Goal: Task Accomplishment & Management: Use online tool/utility

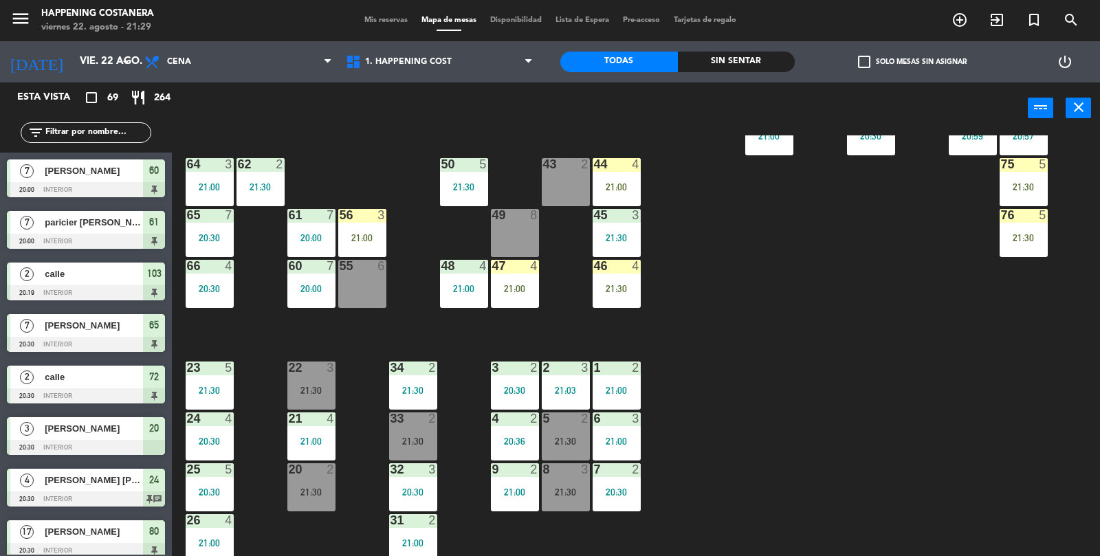
scroll to position [362, 0]
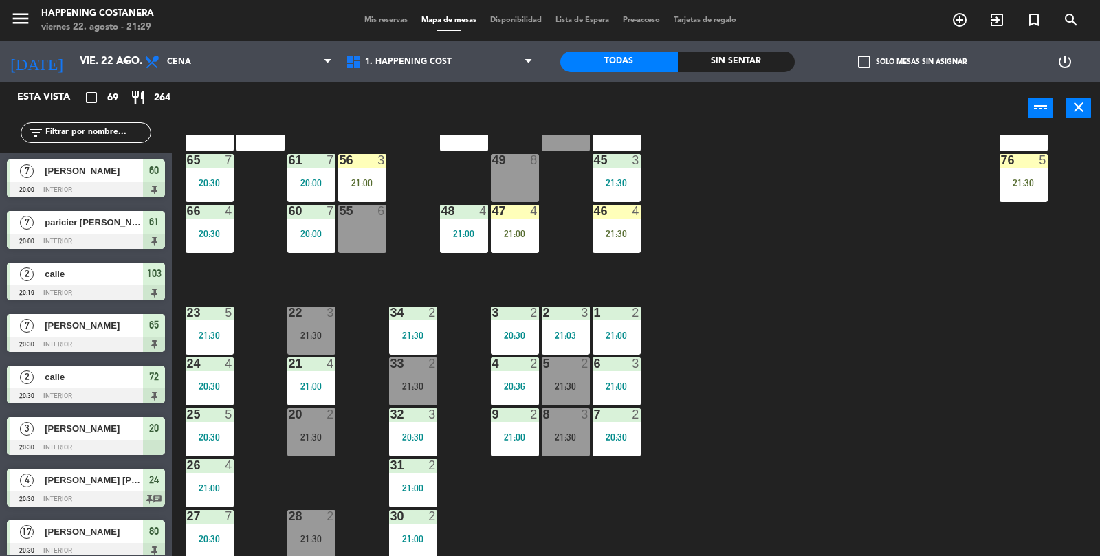
click at [78, 129] on input "text" at bounding box center [97, 132] width 107 height 15
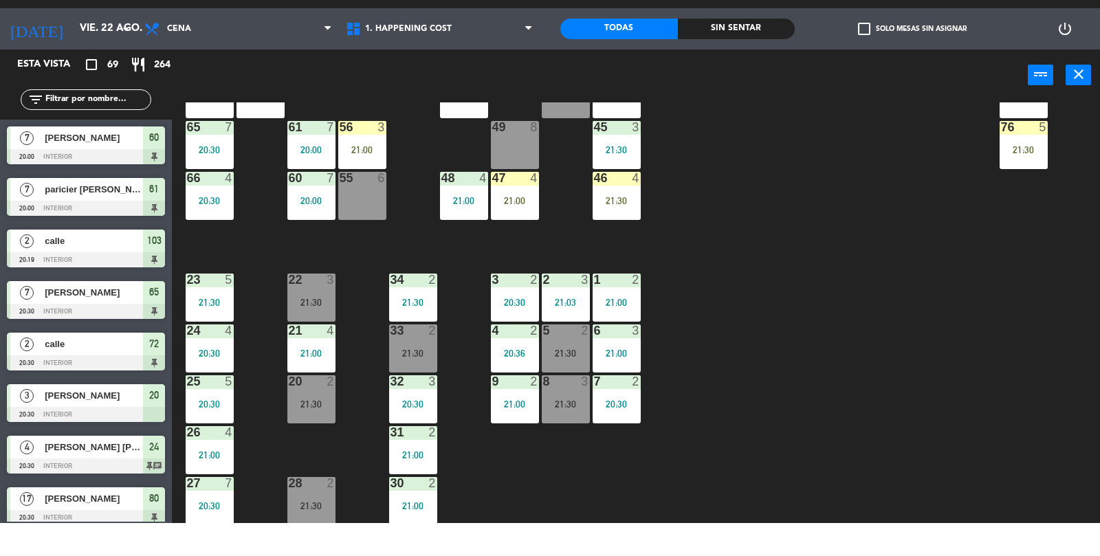
click at [949, 334] on div "69 2 122 6 121 6 120 6 14 4 CAVA 20 20:30 101 2 21:30 94 2 20:47 70 2 21:30 123…" at bounding box center [641, 346] width 917 height 422
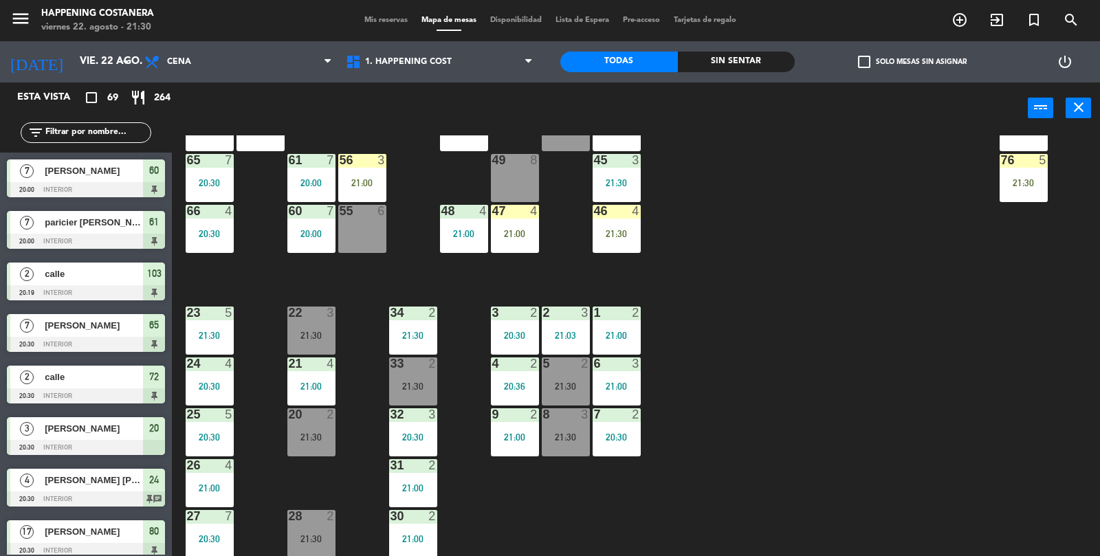
click at [290, 322] on div "22 3 21:30" at bounding box center [311, 331] width 48 height 48
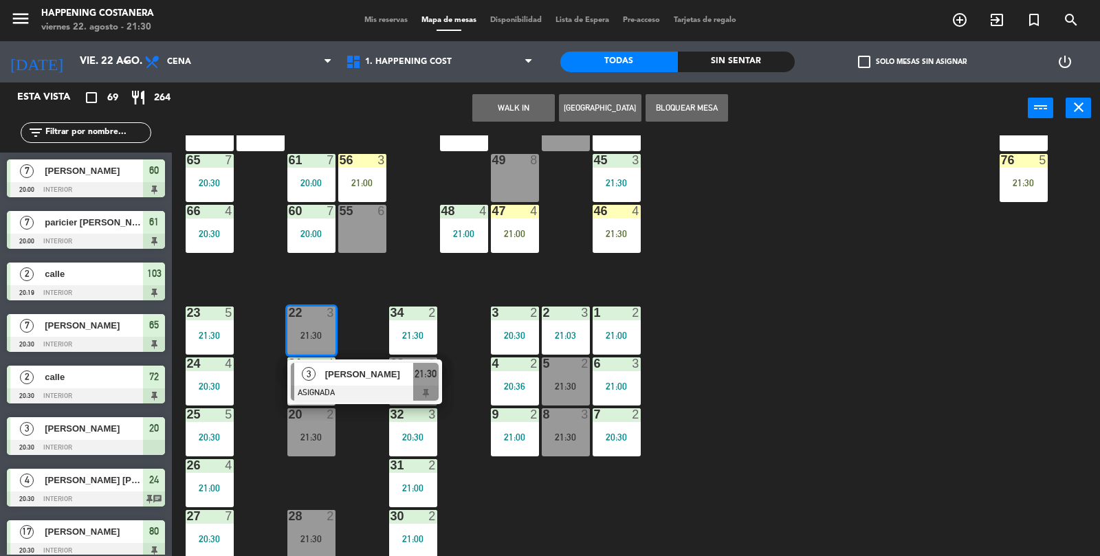
click at [362, 383] on div "[PERSON_NAME]" at bounding box center [368, 374] width 89 height 23
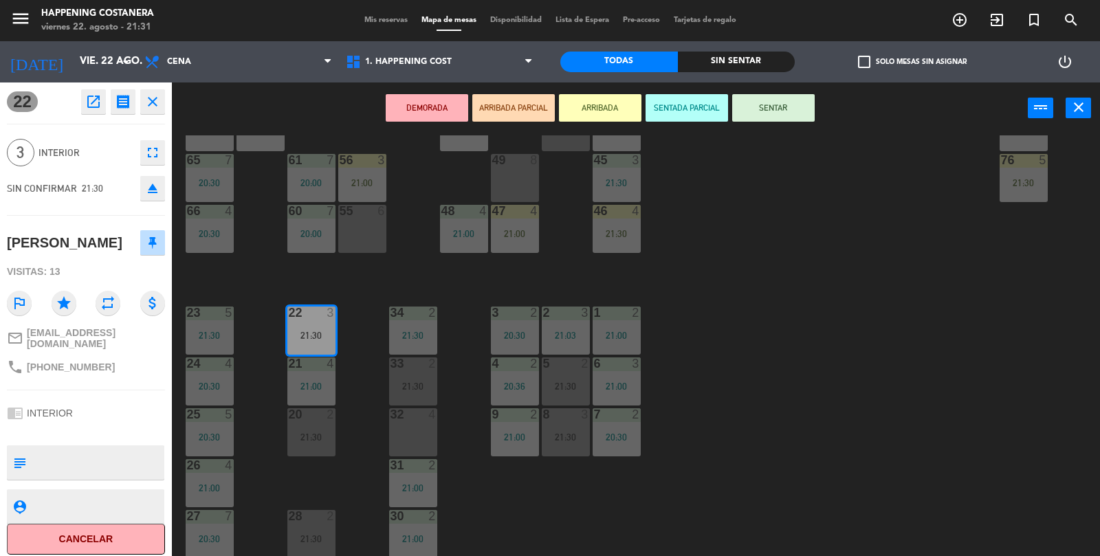
click at [151, 105] on icon "close" at bounding box center [152, 102] width 17 height 17
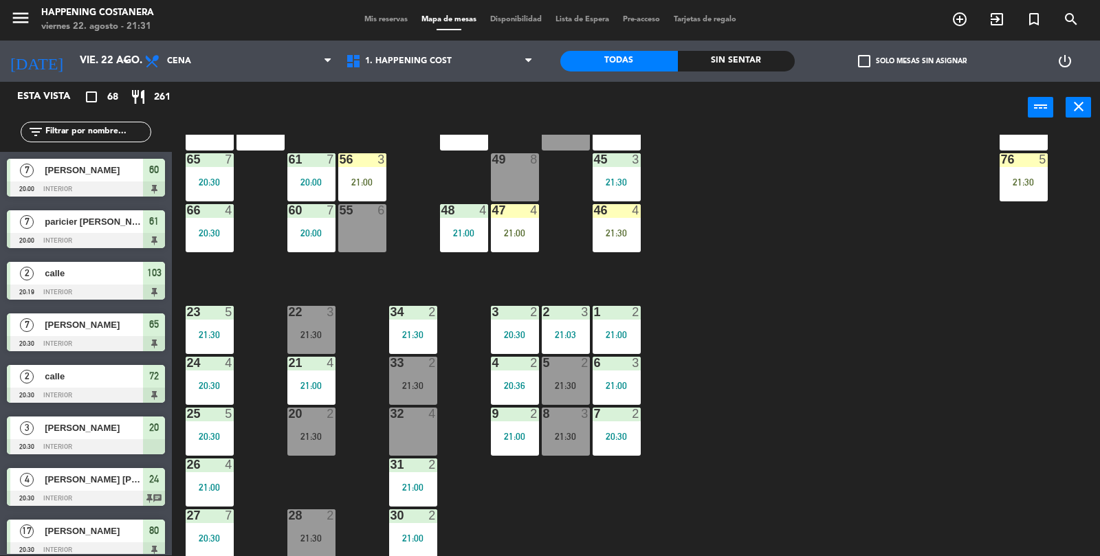
scroll to position [717, 0]
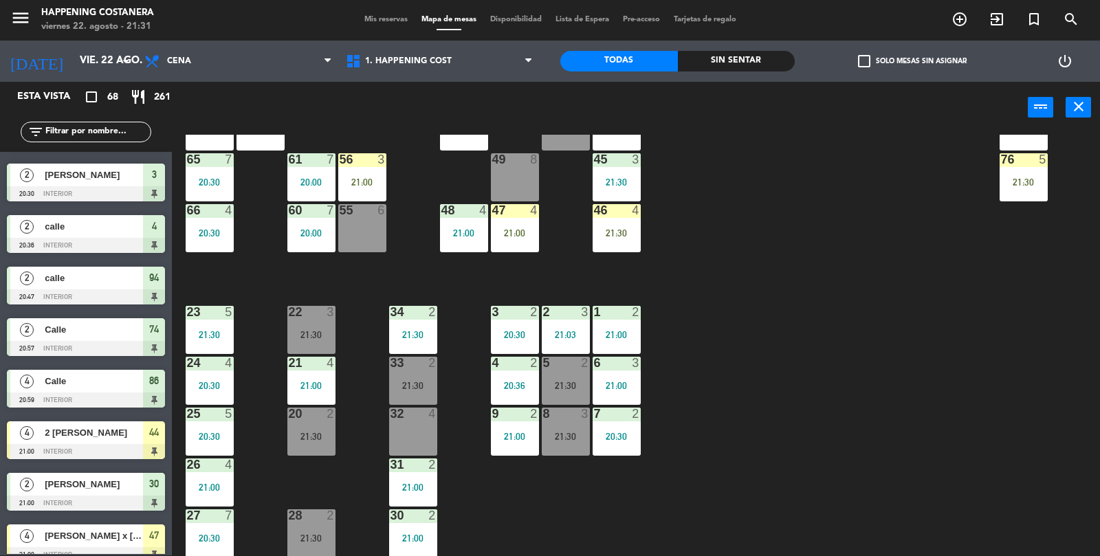
click at [98, 135] on input "text" at bounding box center [97, 131] width 107 height 15
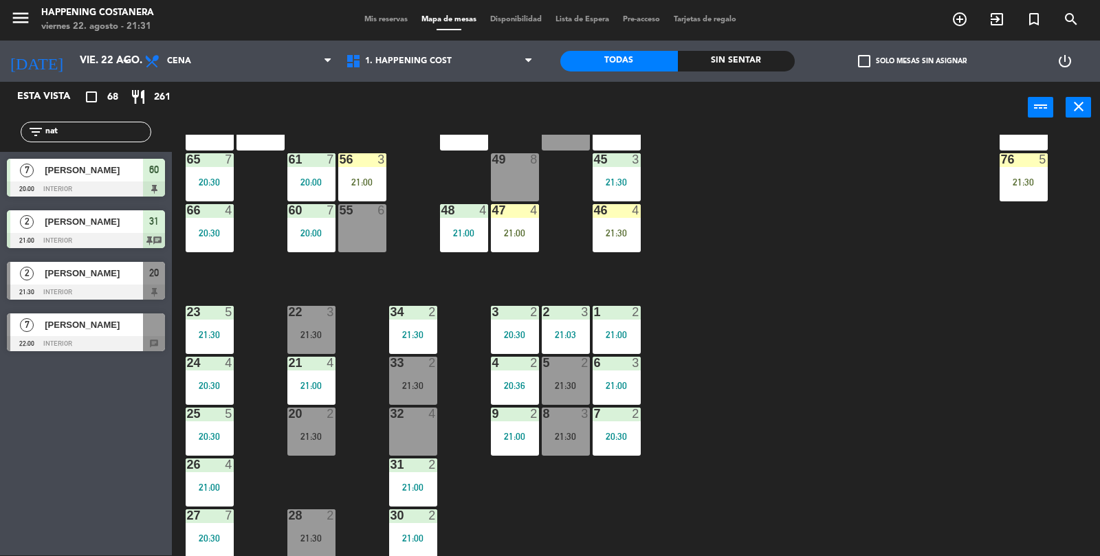
scroll to position [0, 0]
type input "nat"
click at [84, 285] on div at bounding box center [86, 292] width 158 height 15
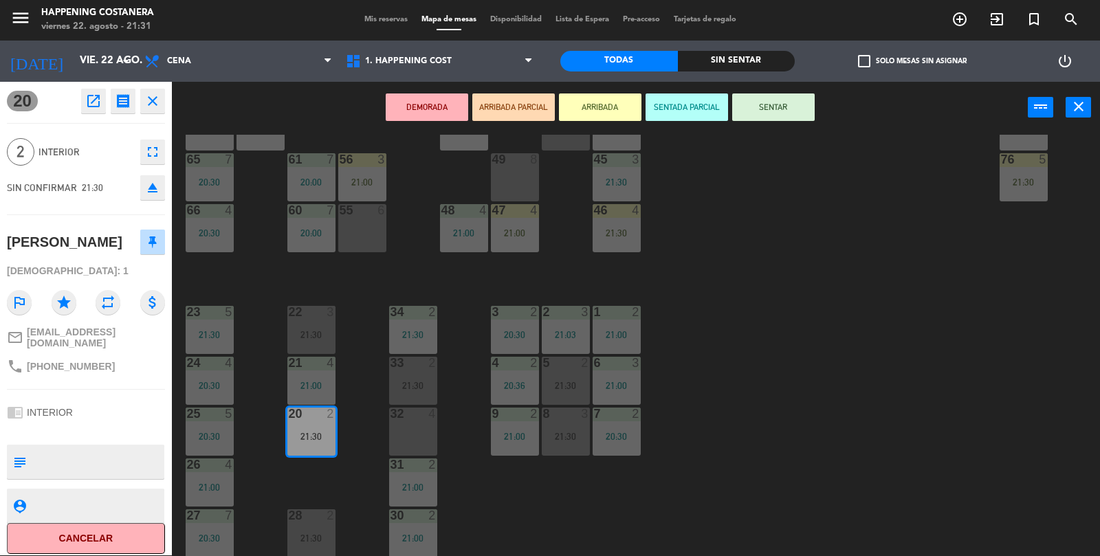
click at [862, 376] on div "69 2 122 6 121 6 120 6 14 4 CAVA 20 20:30 101 2 21:30 94 2 20:47 70 2 21:30 123…" at bounding box center [641, 346] width 917 height 422
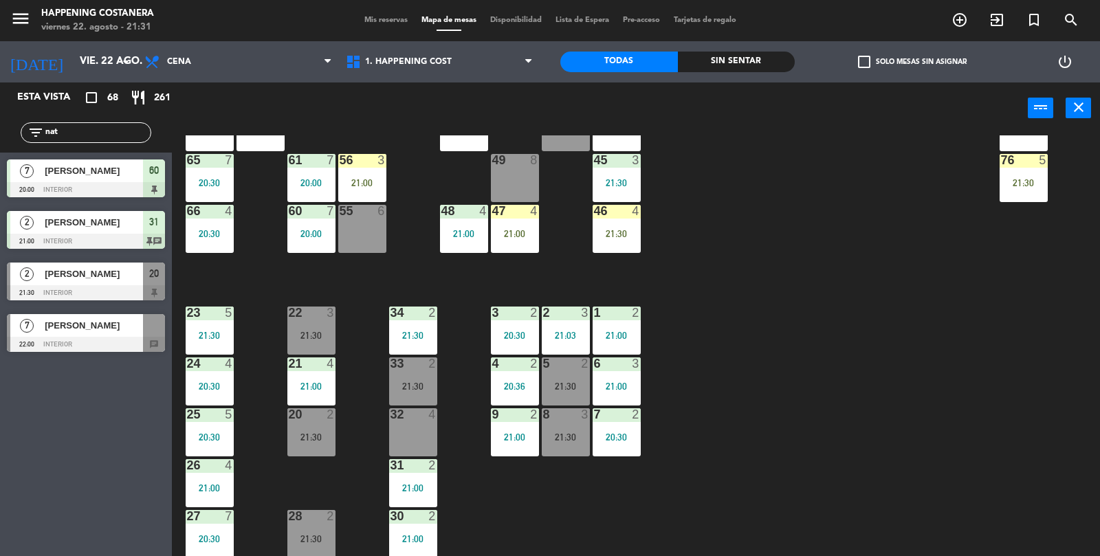
click at [316, 444] on div "20 2 21:30" at bounding box center [311, 432] width 48 height 48
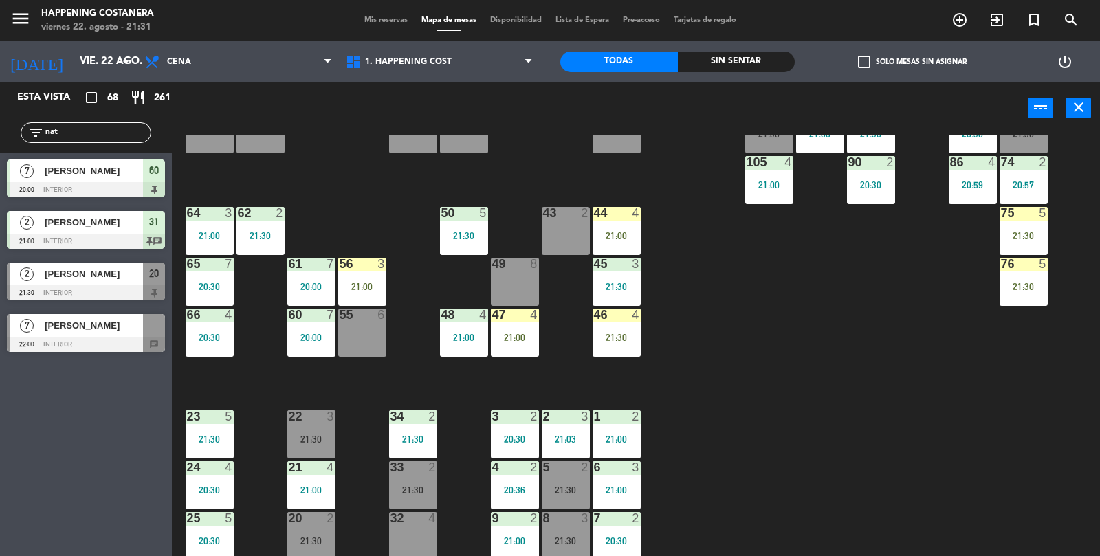
scroll to position [259, 0]
click at [563, 228] on div "43 2" at bounding box center [566, 231] width 48 height 48
click at [748, 357] on div "69 2 122 6 121 6 120 6 14 4 CAVA 20 20:30 101 2 21:30 94 2 20:47 70 2 21:30 123…" at bounding box center [641, 346] width 917 height 422
click at [567, 226] on div "43 2" at bounding box center [566, 231] width 48 height 48
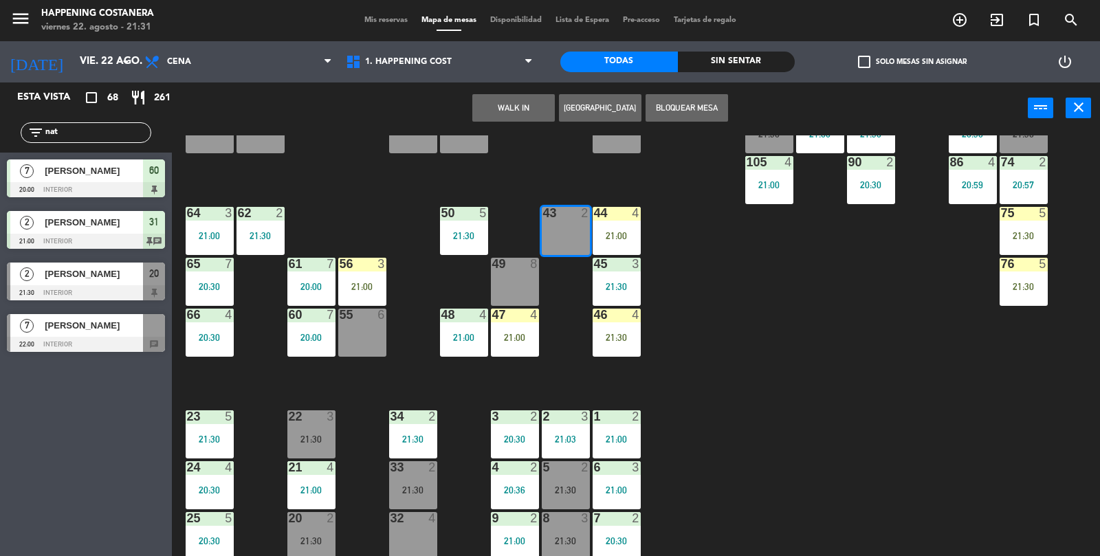
click at [749, 375] on div "69 2 122 6 121 6 120 6 14 4 CAVA 20 20:30 101 2 21:30 94 2 20:47 70 2 21:30 123…" at bounding box center [641, 346] width 917 height 422
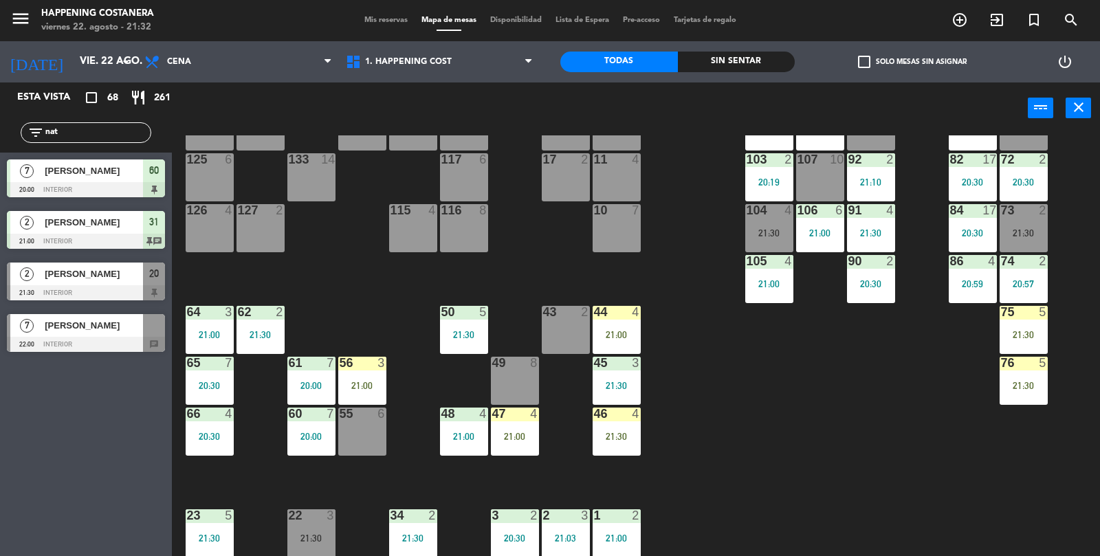
scroll to position [156, 0]
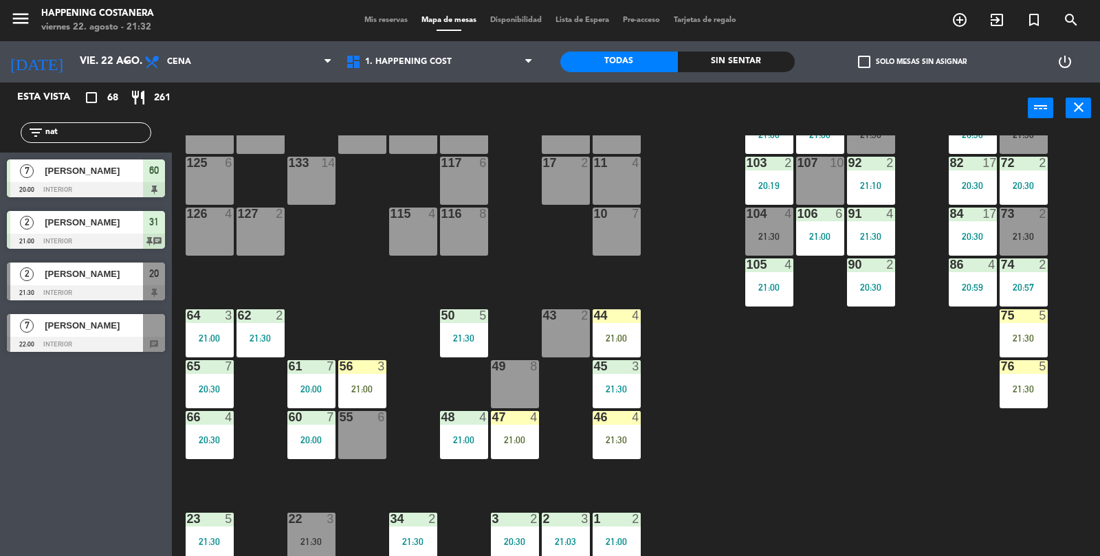
click at [853, 415] on div "69 2 122 6 121 6 120 6 14 4 CAVA 20 20:30 101 2 21:30 94 2 20:47 70 2 21:30 123…" at bounding box center [641, 346] width 917 height 422
click at [97, 131] on input "nat" at bounding box center [97, 132] width 107 height 15
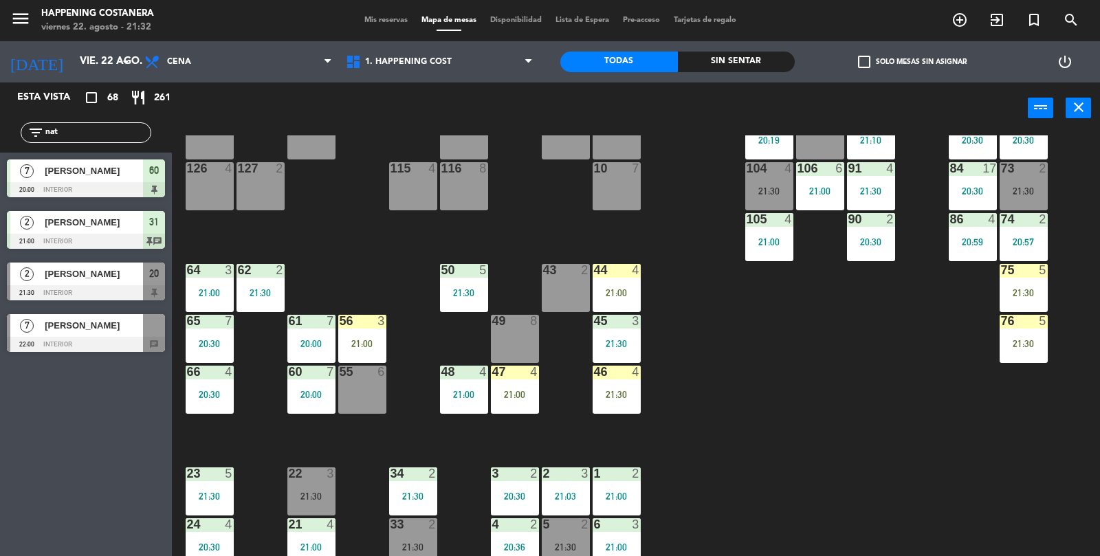
scroll to position [201, 0]
click at [87, 297] on div at bounding box center [86, 292] width 158 height 15
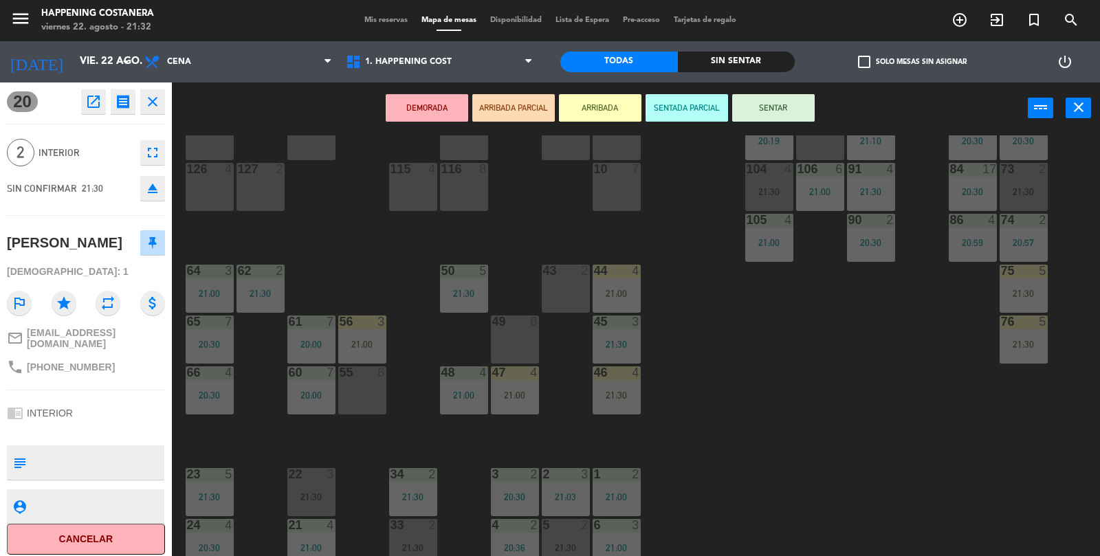
click at [564, 285] on div "43 2" at bounding box center [566, 289] width 48 height 48
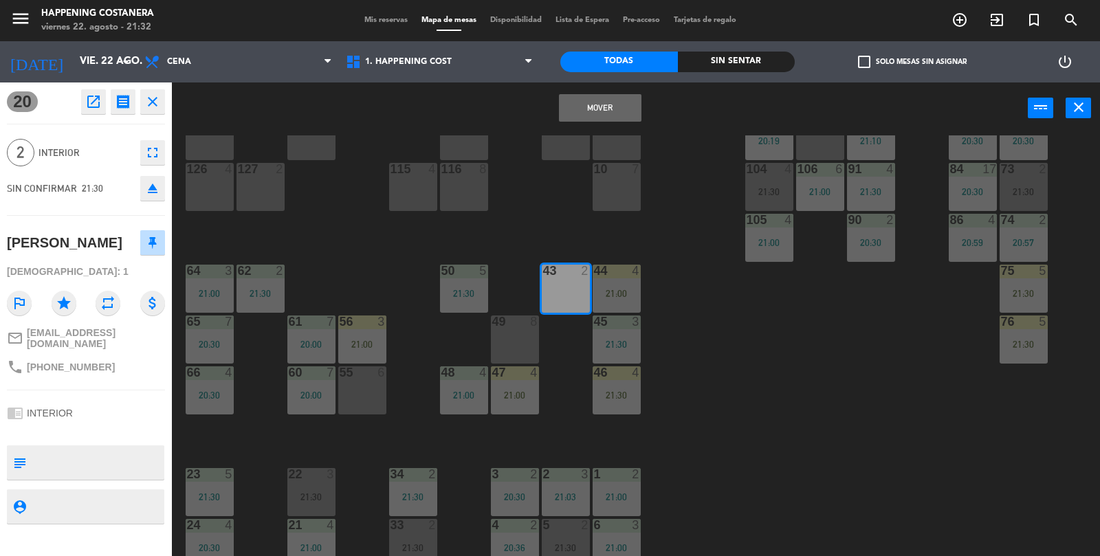
click at [600, 106] on button "Mover" at bounding box center [600, 108] width 83 height 28
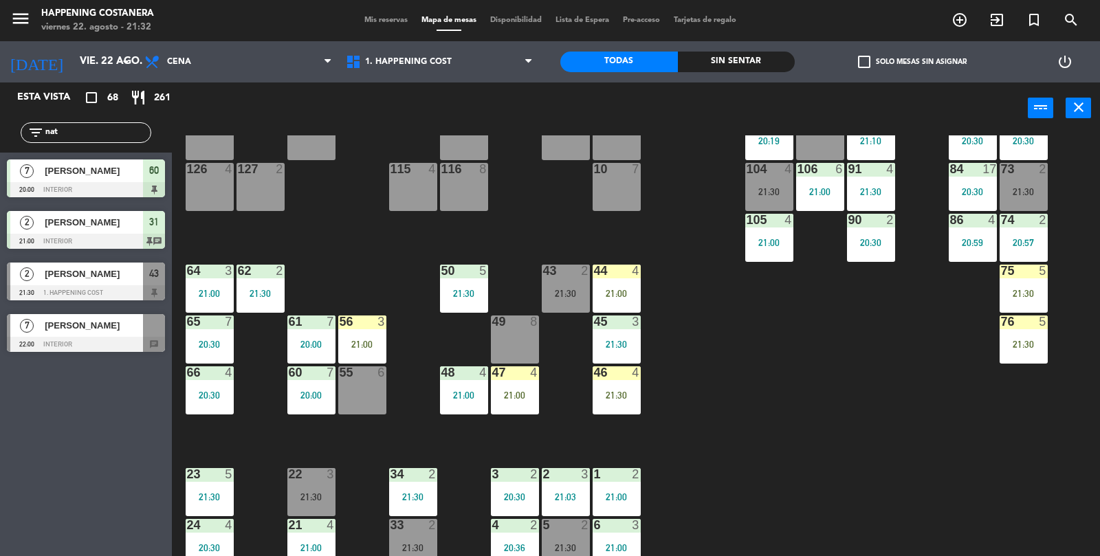
click at [571, 290] on div "21:30" at bounding box center [566, 294] width 48 height 10
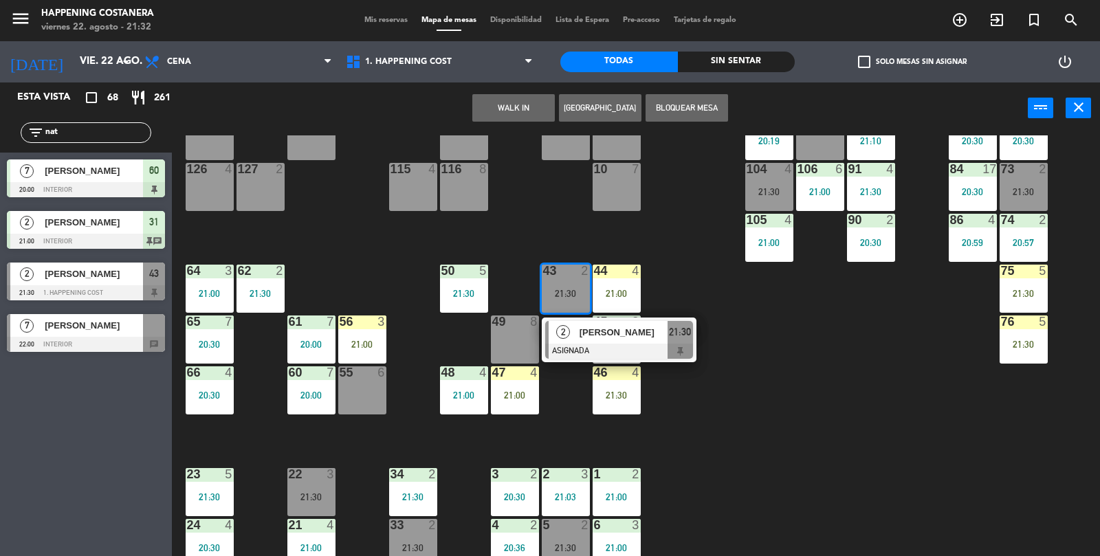
click at [607, 341] on div "[PERSON_NAME]" at bounding box center [622, 332] width 89 height 23
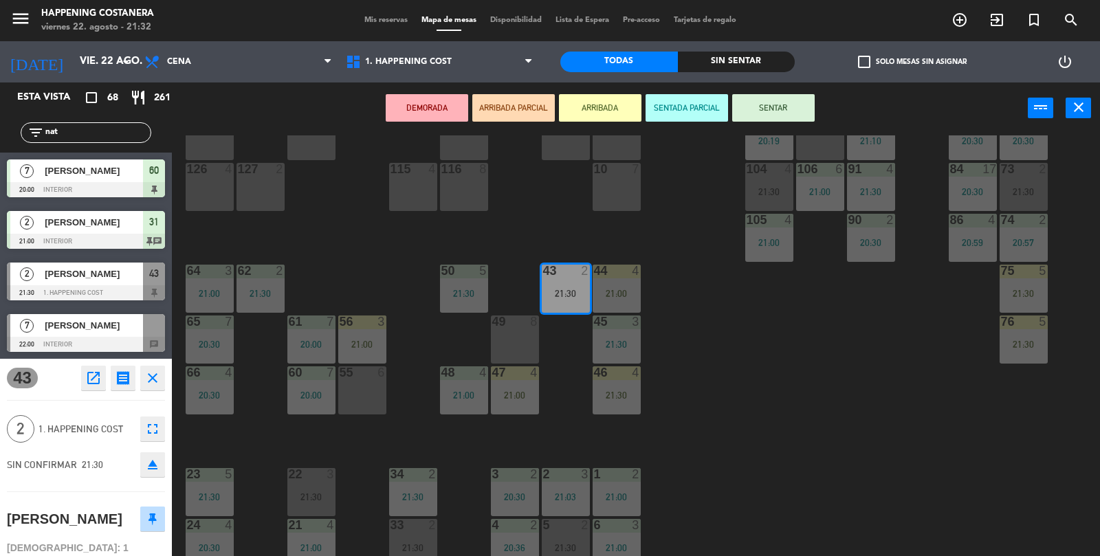
click at [798, 107] on button "SENTAR" at bounding box center [773, 108] width 83 height 28
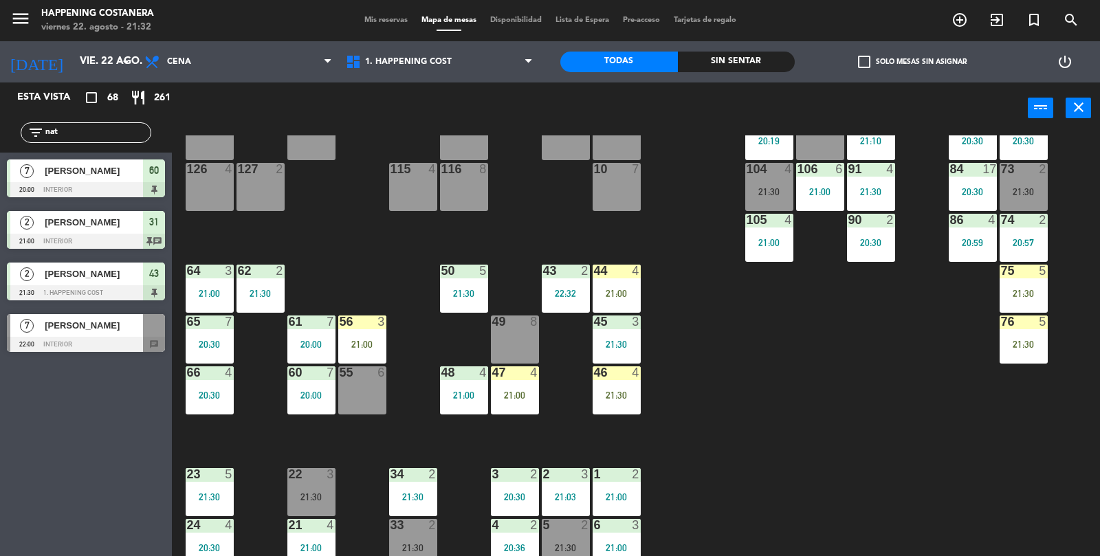
click at [812, 339] on div "69 2 122 6 121 6 120 6 14 4 CAVA 20 20:30 101 2 21:30 94 2 20:47 70 2 21:30 123…" at bounding box center [641, 346] width 917 height 422
click at [93, 138] on input "nat" at bounding box center [97, 132] width 107 height 15
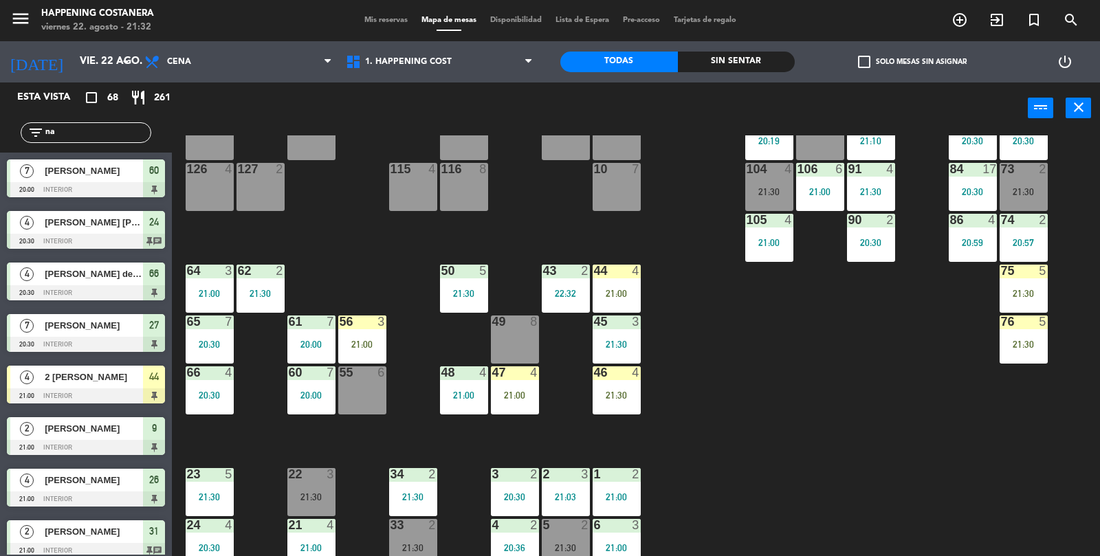
type input "n"
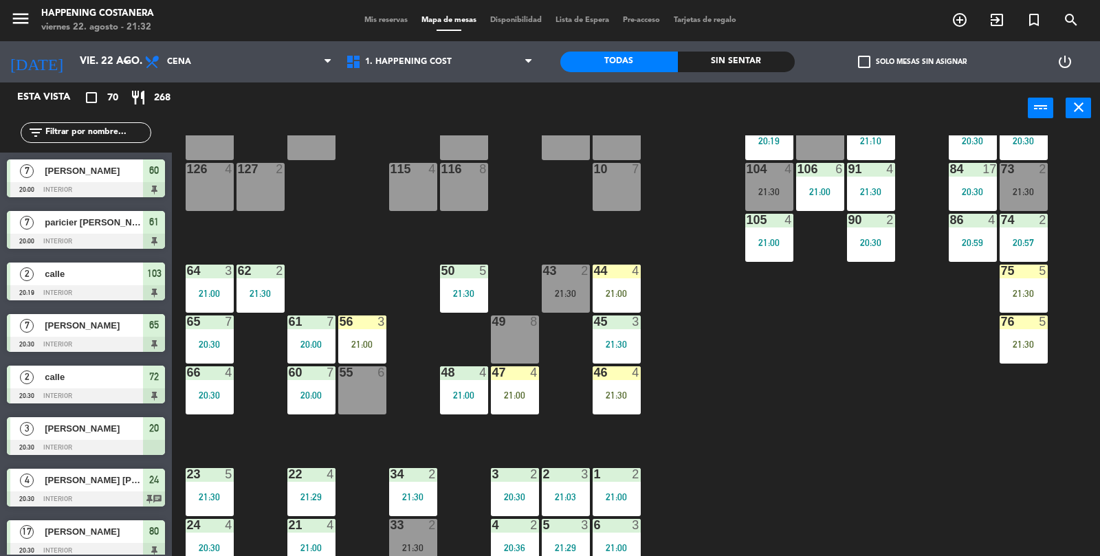
scroll to position [362, 0]
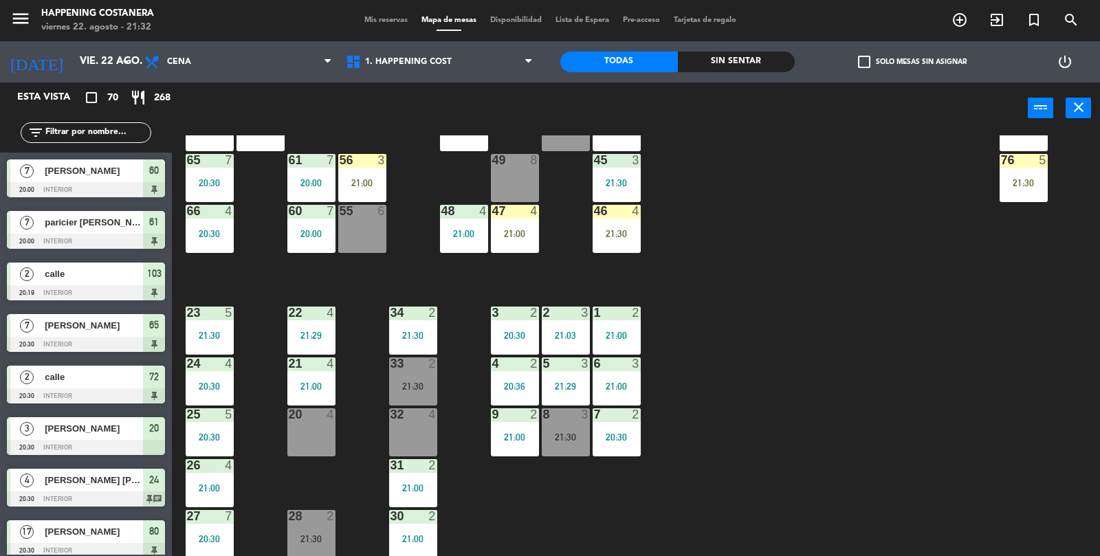
click at [967, 320] on div "69 2 122 6 121 6 120 6 14 4 CAVA 20 20:30 101 2 21:30 94 2 20:47 70 2 21:30 123…" at bounding box center [641, 346] width 917 height 422
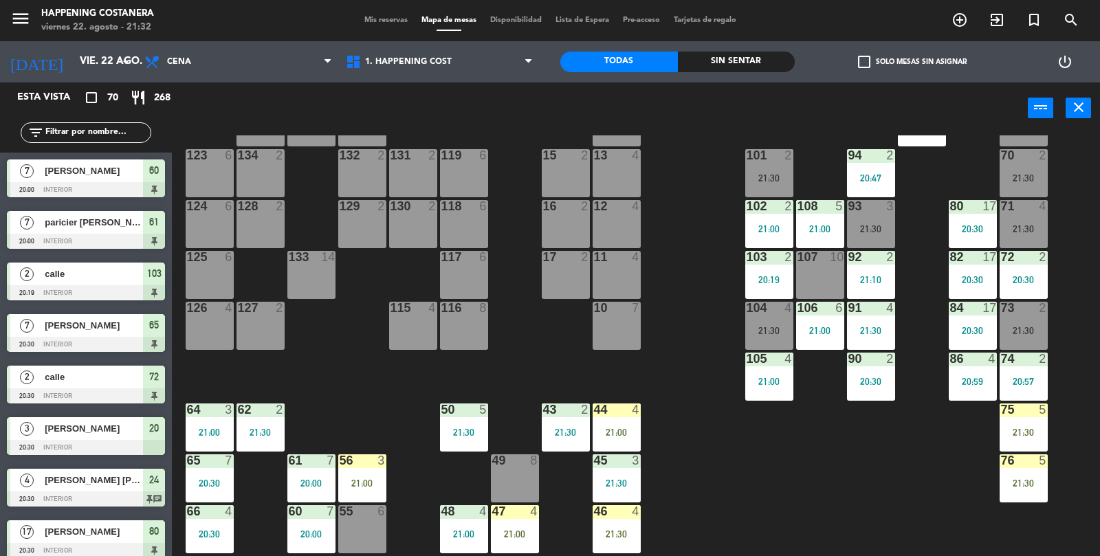
scroll to position [57, 0]
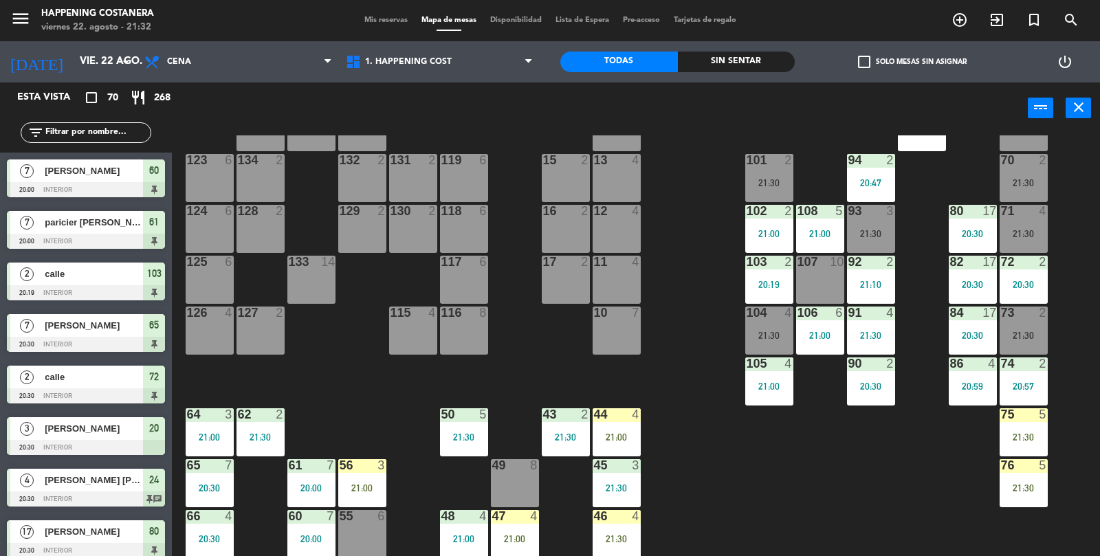
click at [748, 318] on div "104" at bounding box center [747, 313] width 1 height 12
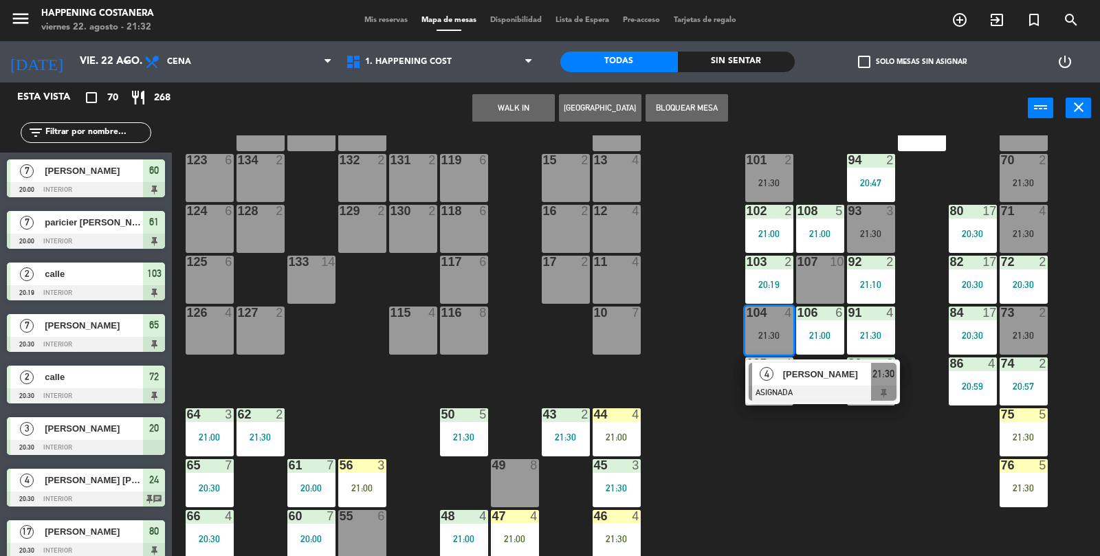
click at [863, 378] on span "[PERSON_NAME]" at bounding box center [827, 374] width 88 height 14
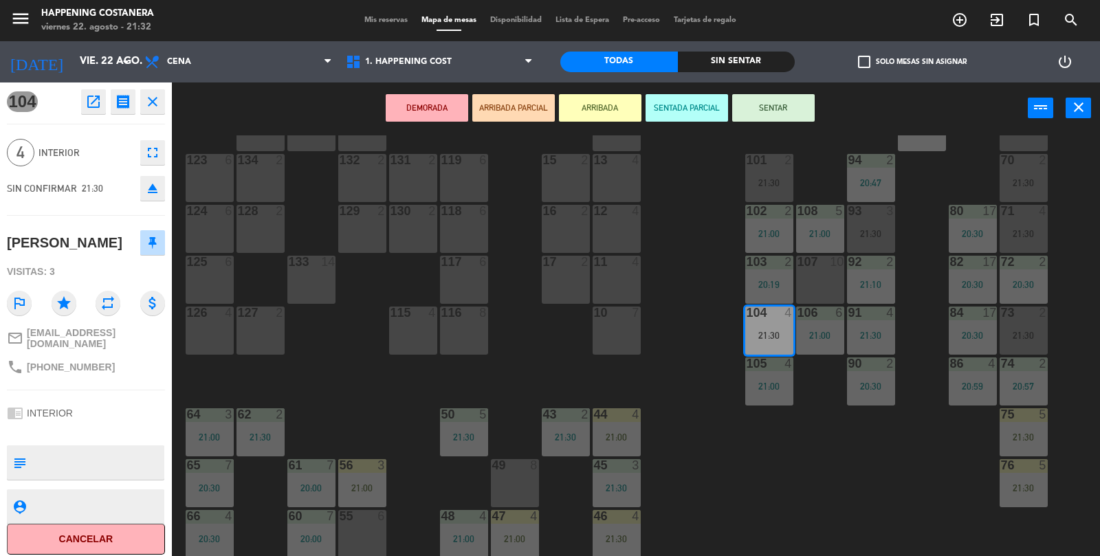
click at [165, 213] on div "104 open_in_new receipt 9:30 PM vie., 22 ago. 4 personas [PERSON_NAME] Mesa 104…" at bounding box center [86, 320] width 172 height 474
click at [157, 197] on button "eject" at bounding box center [152, 188] width 25 height 25
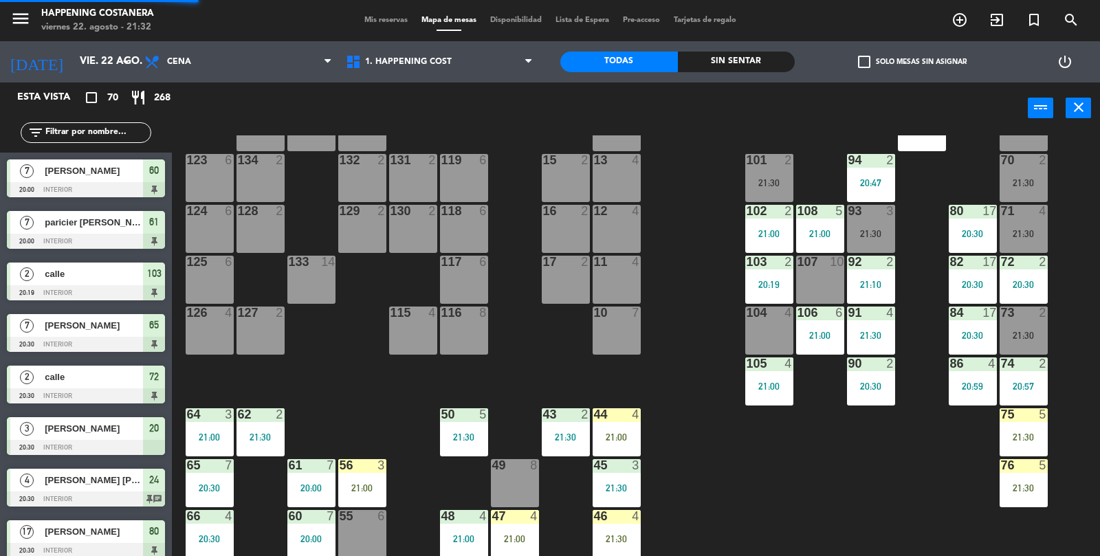
scroll to position [547, 0]
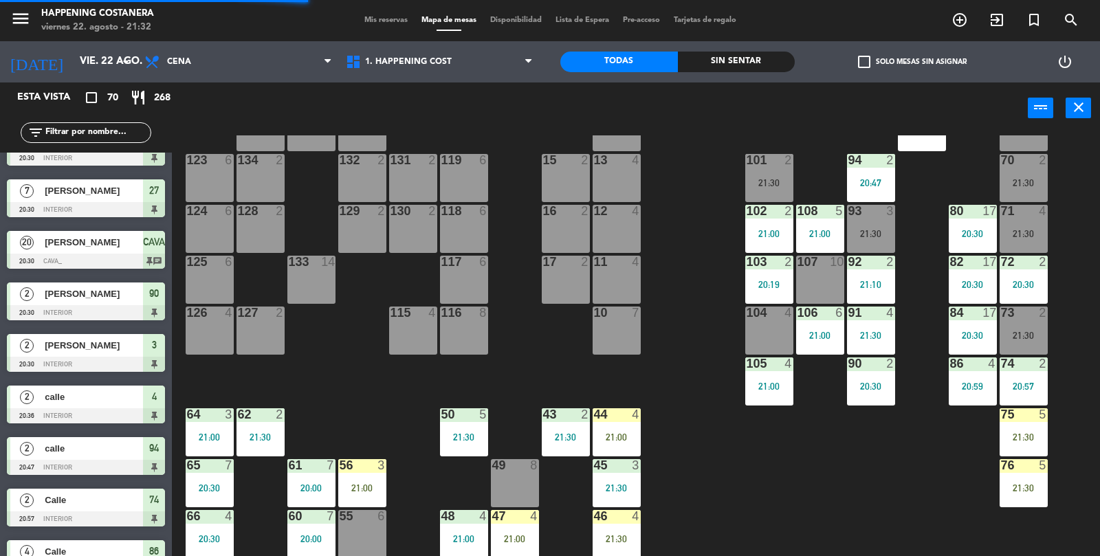
click at [793, 307] on div "106" at bounding box center [797, 313] width 23 height 12
click at [774, 332] on div "104 4" at bounding box center [769, 331] width 48 height 48
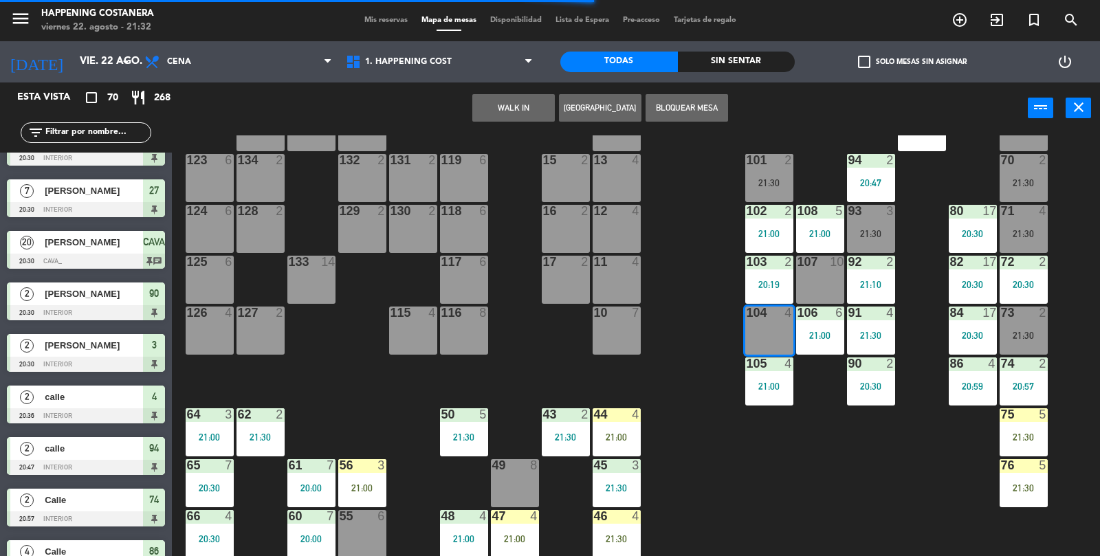
click at [503, 102] on button "WALK IN" at bounding box center [513, 108] width 83 height 28
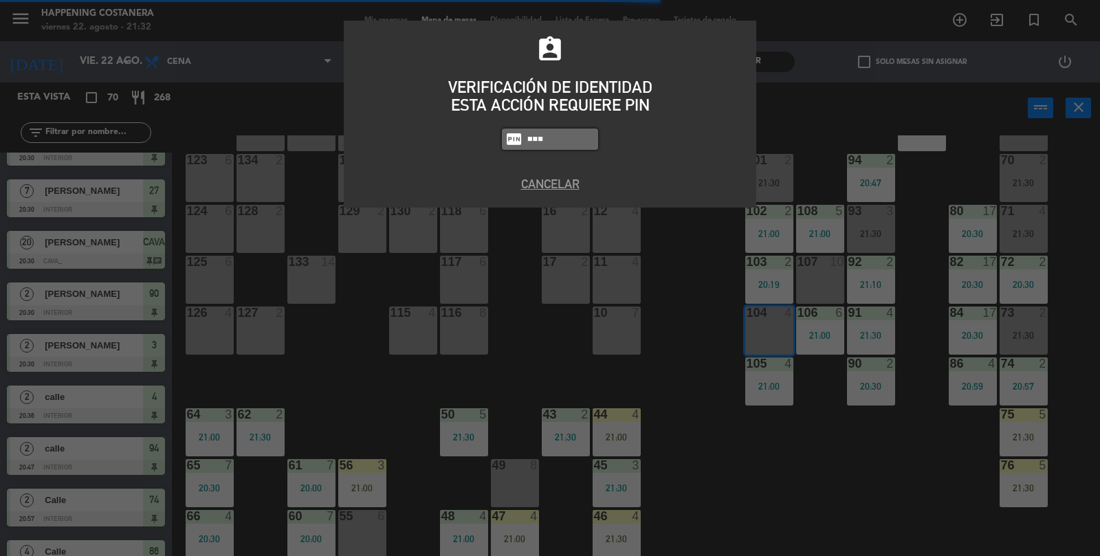
type input "5447"
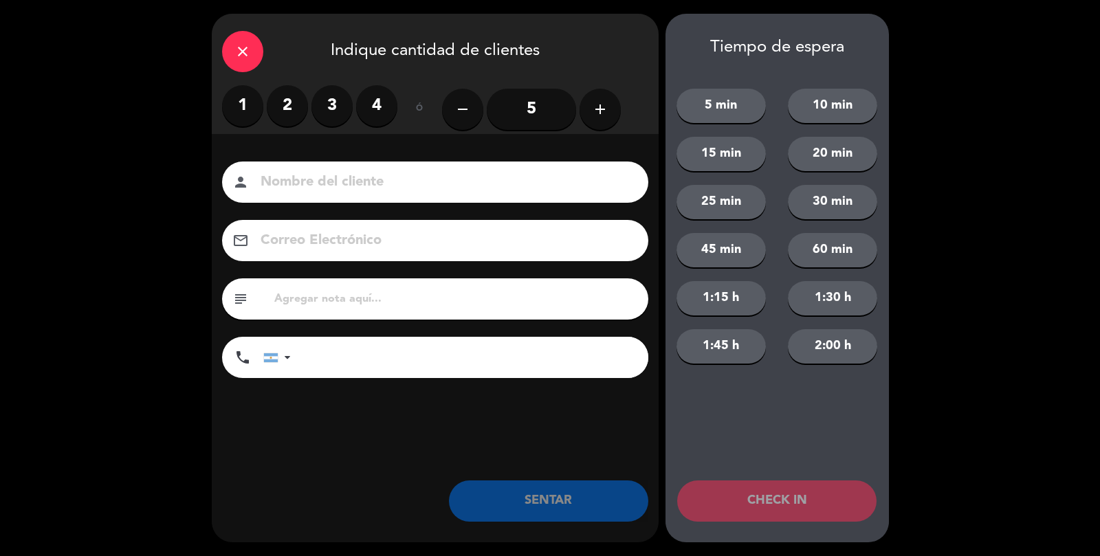
click at [293, 124] on label "2" at bounding box center [287, 105] width 41 height 41
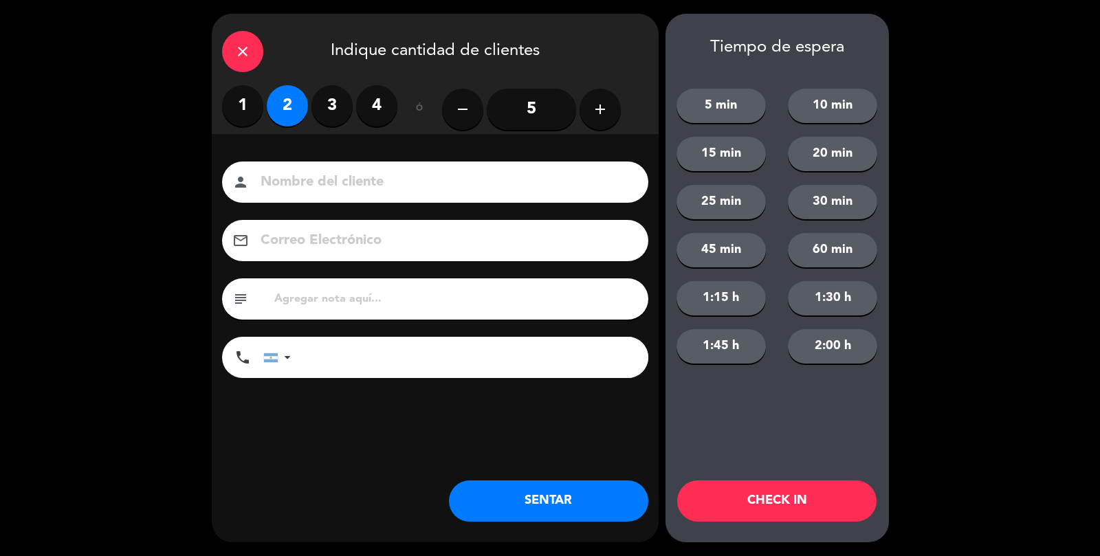
click at [352, 204] on div "Nombre del cliente person Correo Electrónico email subject phone [GEOGRAPHIC_DA…" at bounding box center [435, 272] width 447 height 221
click at [486, 188] on input at bounding box center [444, 183] width 371 height 24
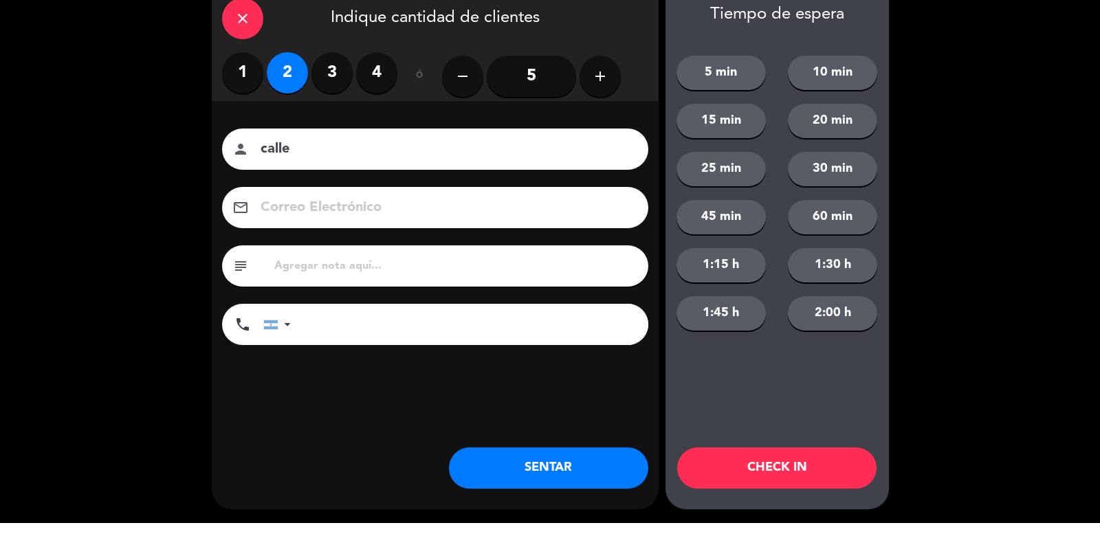
type input "calle"
click at [578, 510] on button "SENTAR" at bounding box center [548, 501] width 199 height 41
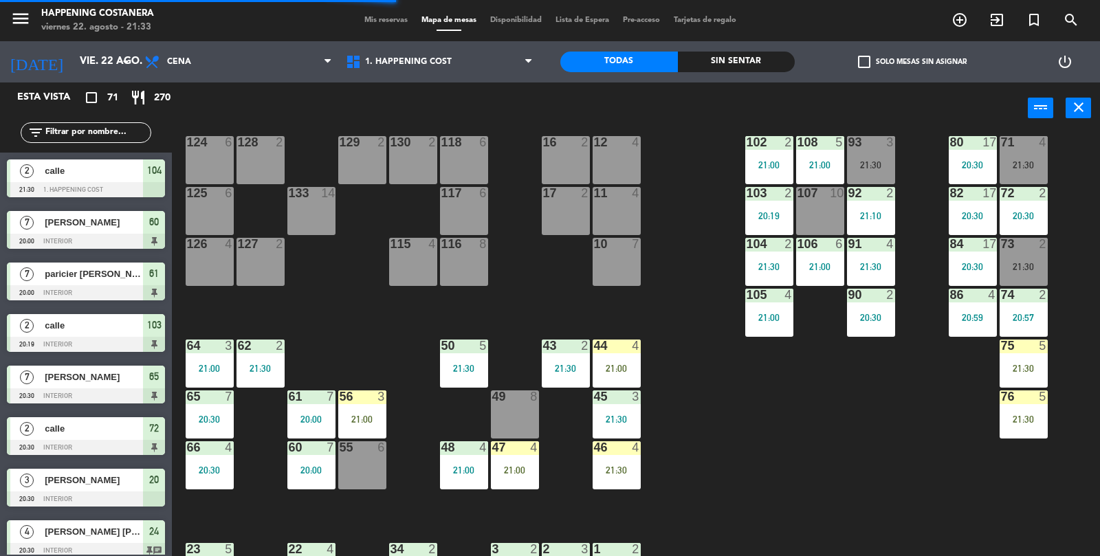
scroll to position [125, 0]
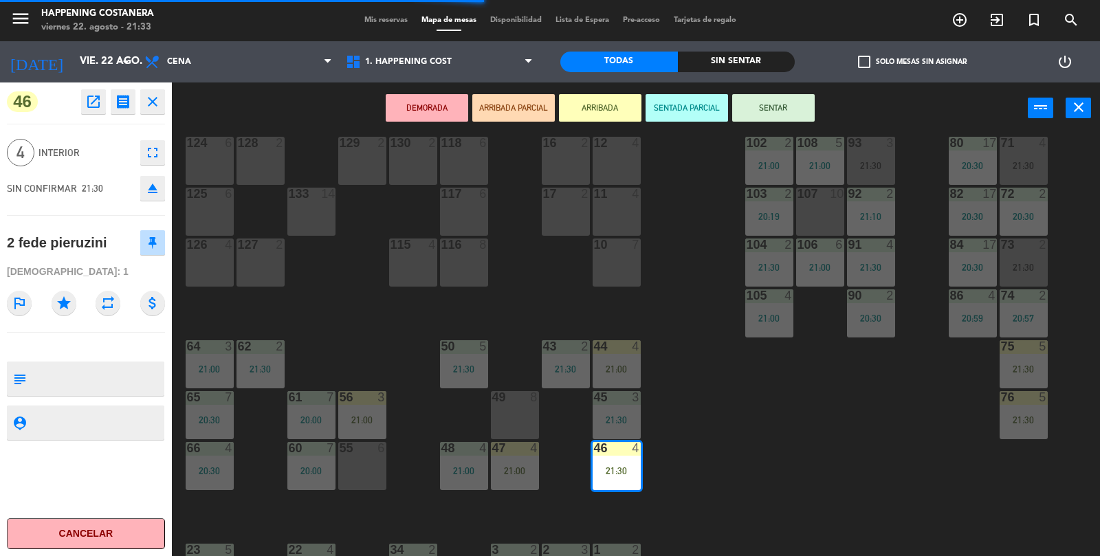
click at [796, 118] on button "SENTAR" at bounding box center [773, 108] width 83 height 28
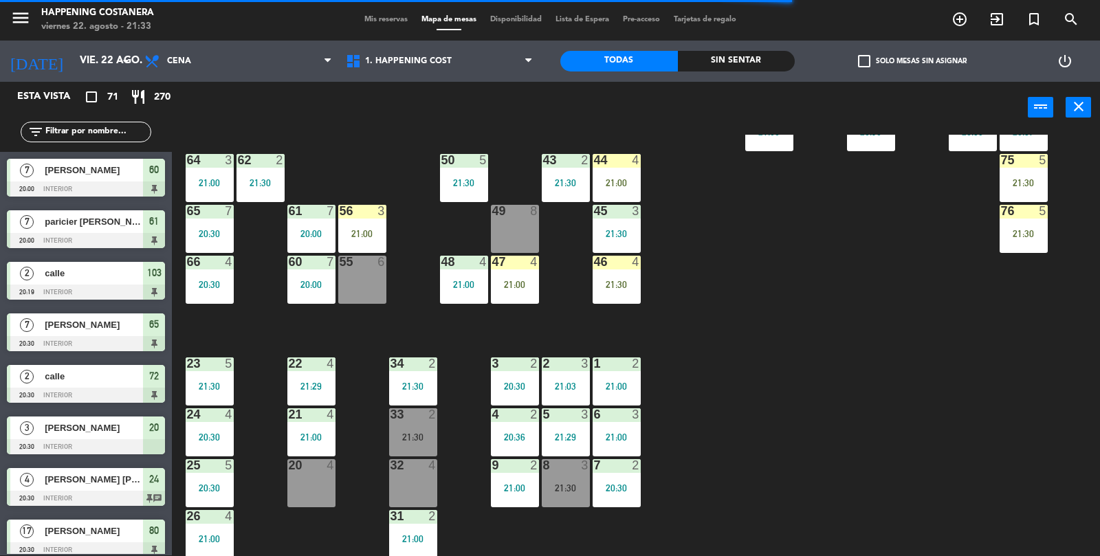
scroll to position [362, 0]
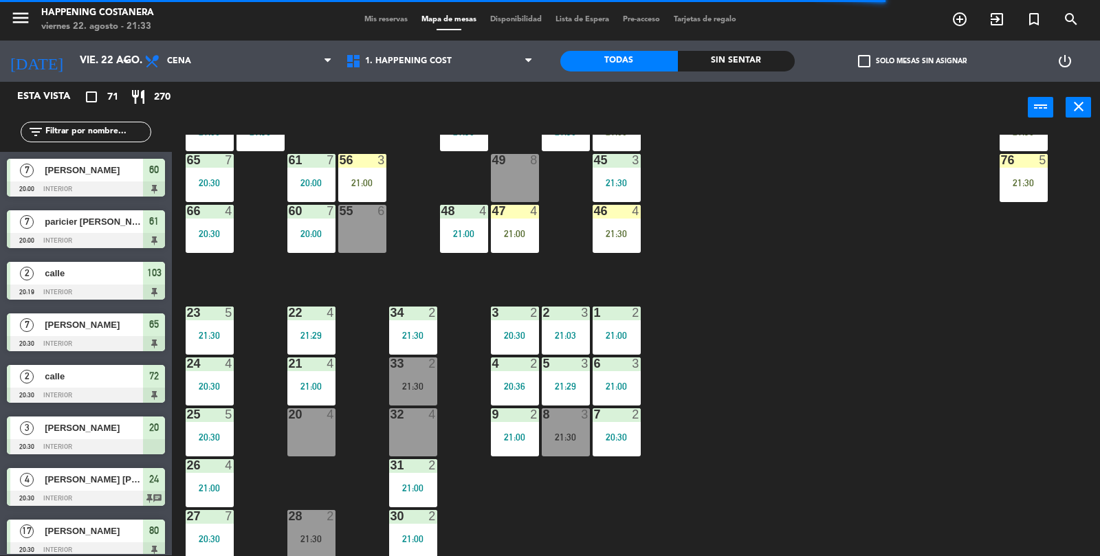
click at [889, 67] on label "check_box_outline_blank Solo mesas sin asignar" at bounding box center [912, 61] width 109 height 12
click at [913, 61] on input "check_box_outline_blank Solo mesas sin asignar" at bounding box center [913, 61] width 0 height 0
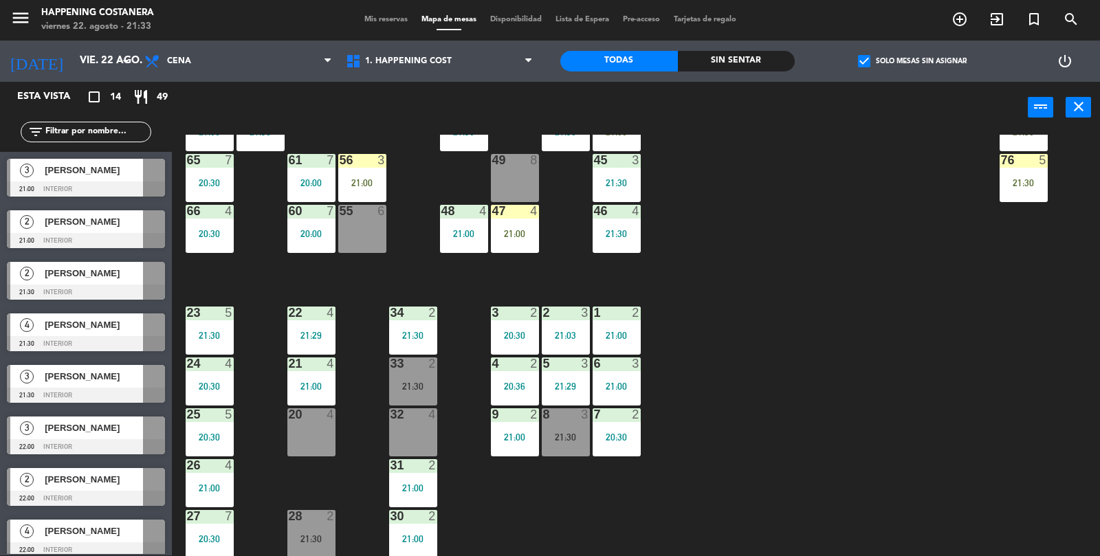
click at [113, 179] on div "[PERSON_NAME]" at bounding box center [93, 170] width 100 height 23
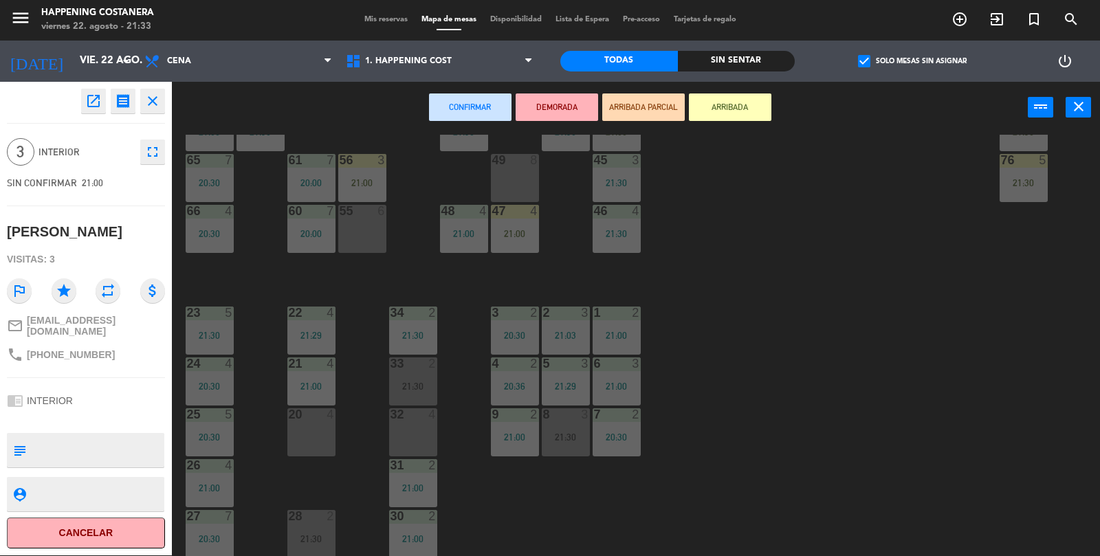
click at [97, 94] on icon "open_in_new" at bounding box center [93, 101] width 17 height 17
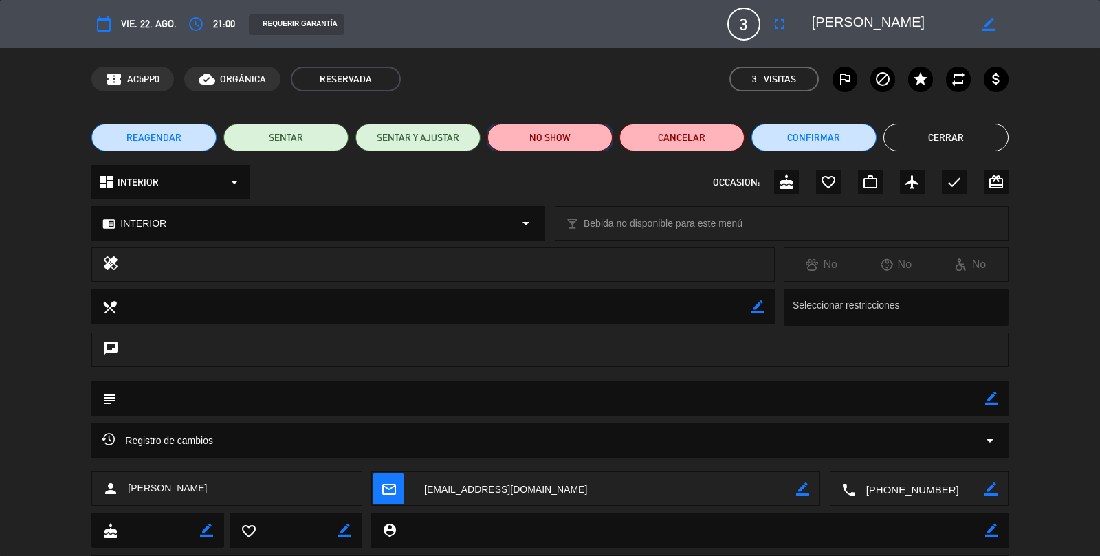
click at [556, 139] on button "NO SHOW" at bounding box center [550, 138] width 125 height 28
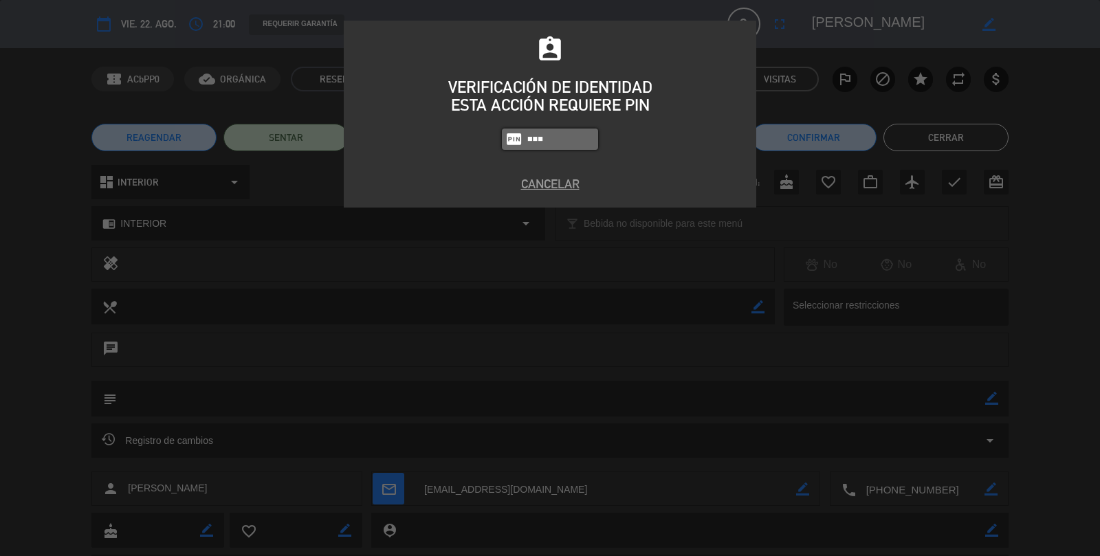
type input "5447"
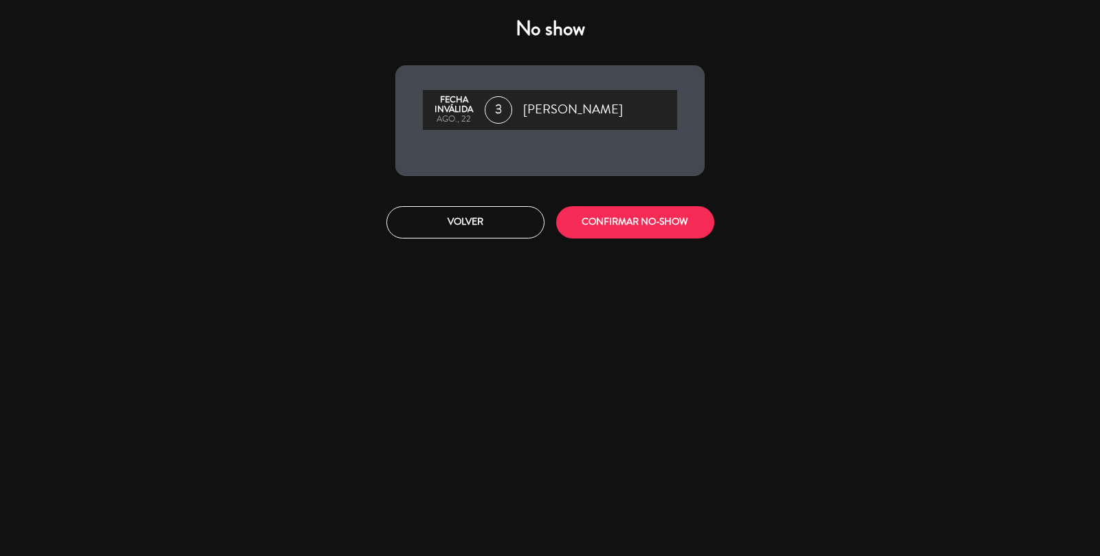
click at [655, 197] on div "Volver CONFIRMAR NO-SHOW" at bounding box center [550, 223] width 330 height 52
click at [655, 209] on button "CONFIRMAR NO-SHOW" at bounding box center [635, 222] width 158 height 32
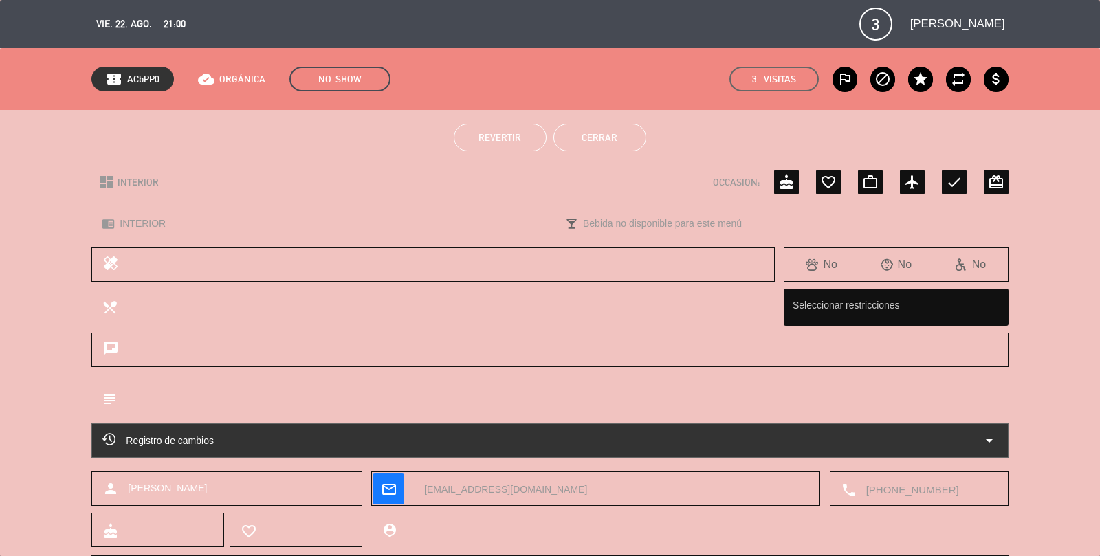
click at [620, 135] on button "Cerrar" at bounding box center [600, 138] width 93 height 28
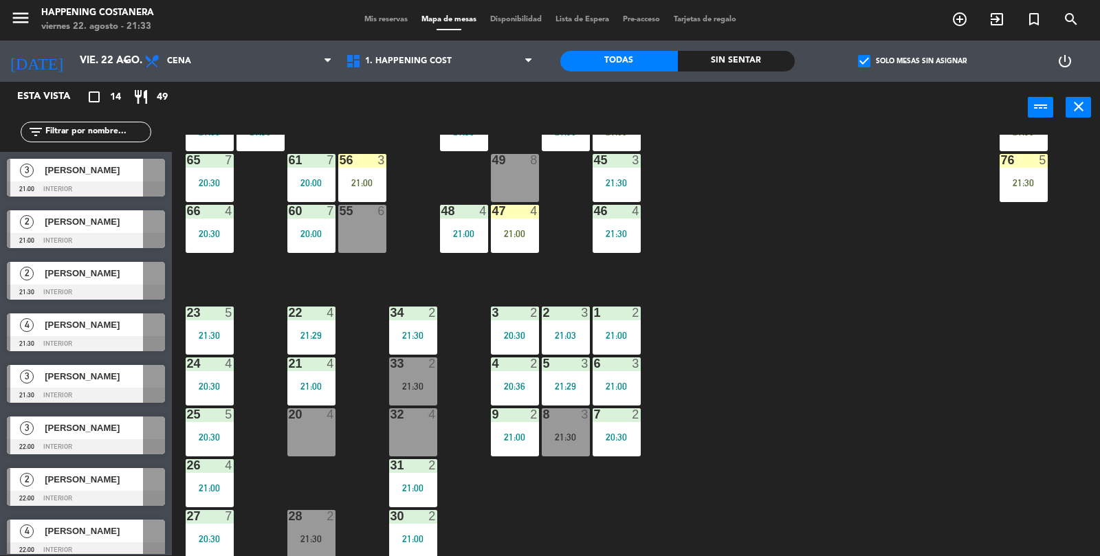
click at [119, 237] on div at bounding box center [86, 240] width 158 height 15
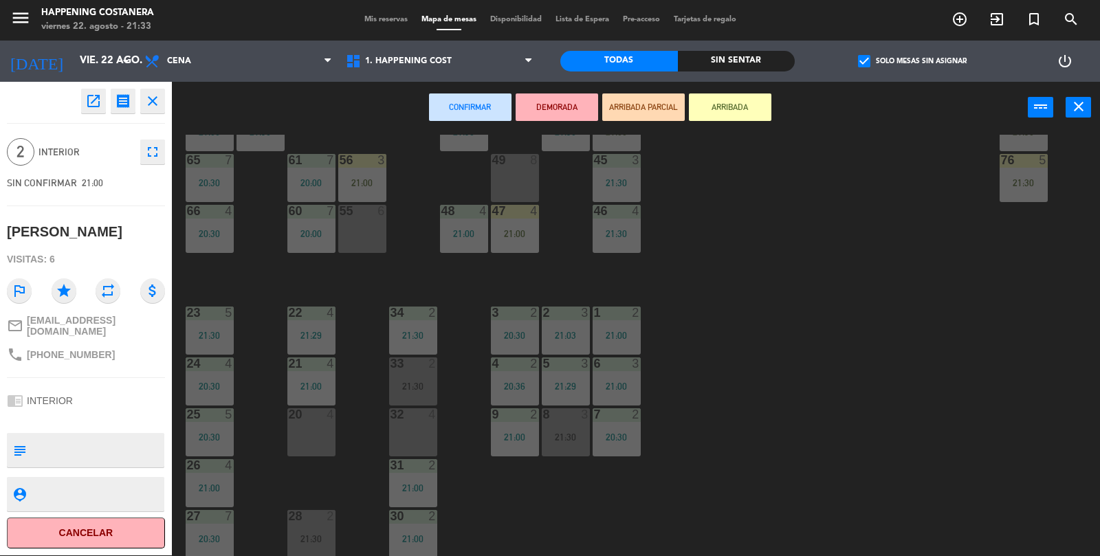
click at [86, 108] on icon "open_in_new" at bounding box center [93, 101] width 17 height 17
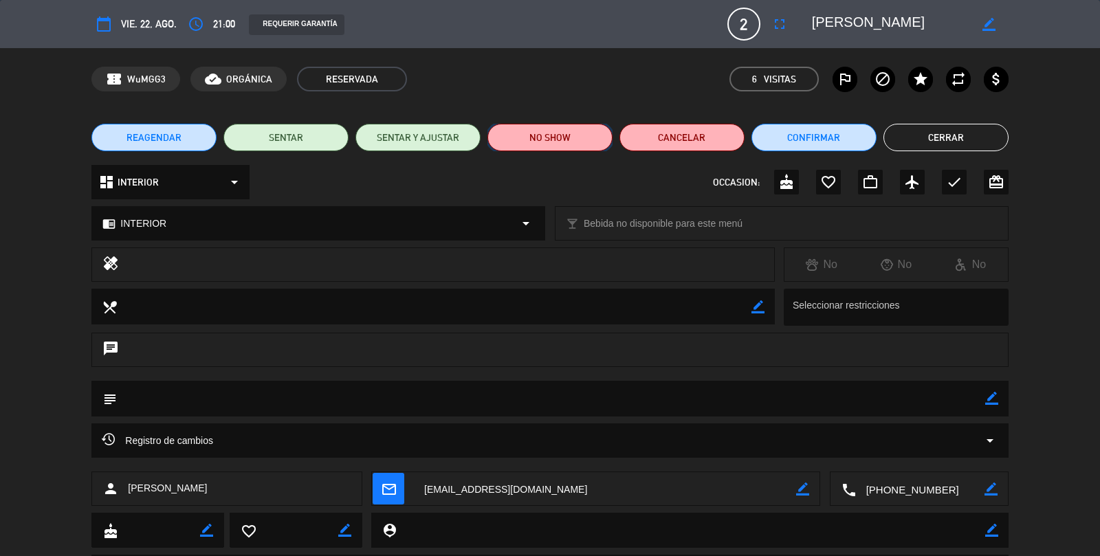
click at [560, 127] on button "NO SHOW" at bounding box center [550, 138] width 125 height 28
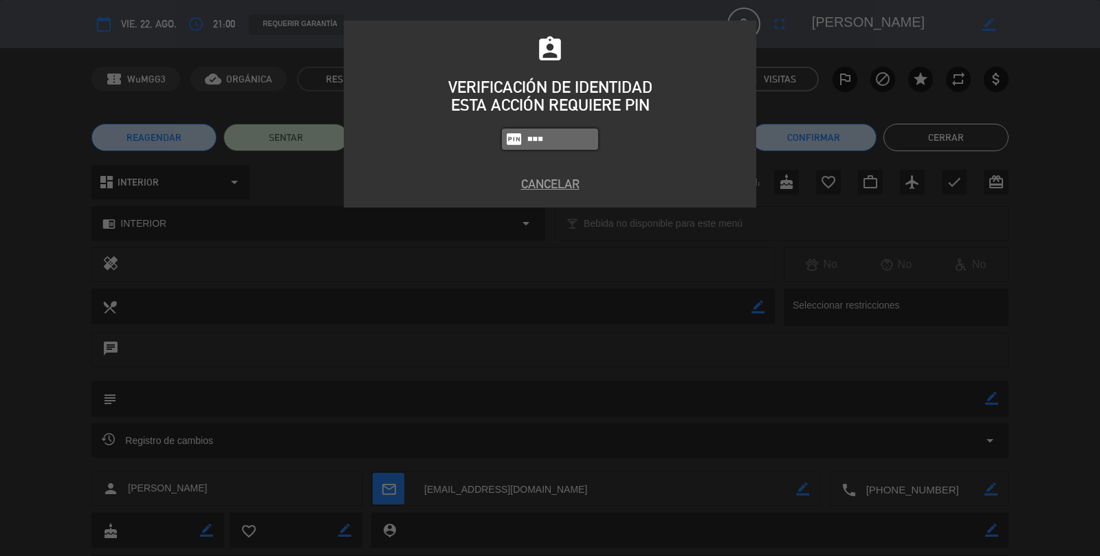
type input "5447"
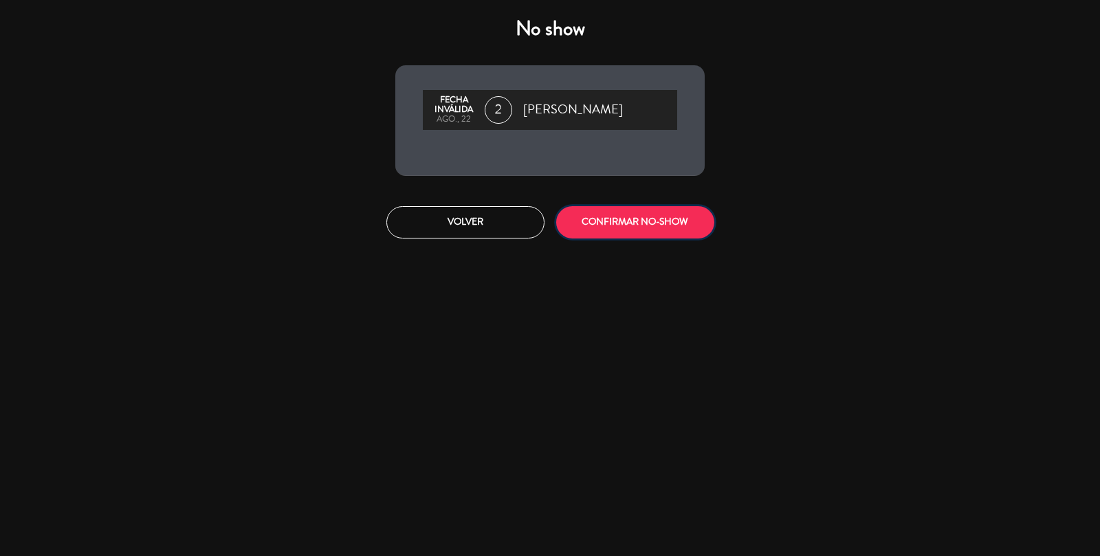
click at [627, 207] on button "CONFIRMAR NO-SHOW" at bounding box center [635, 222] width 158 height 32
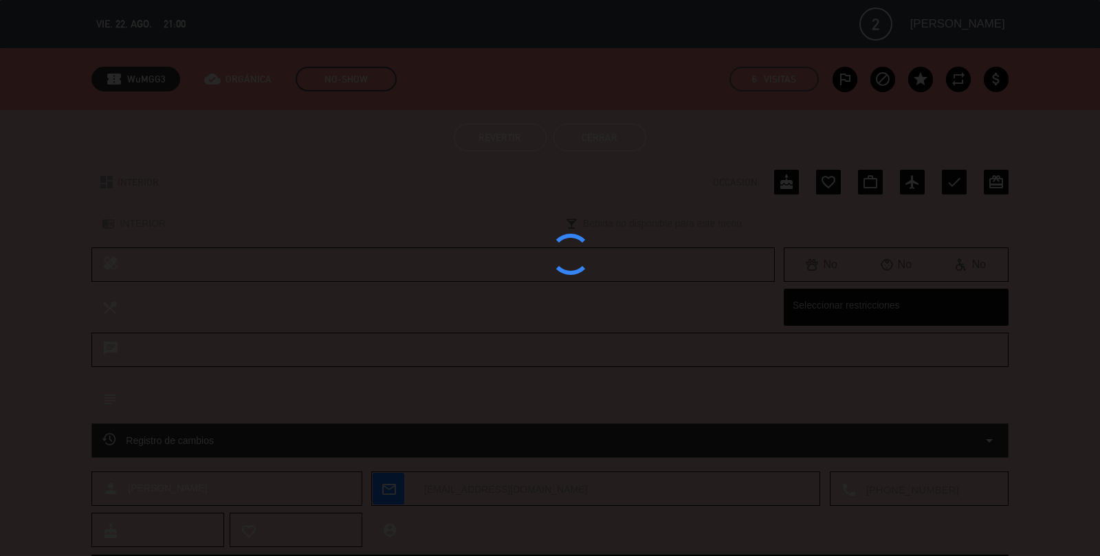
click at [633, 150] on div at bounding box center [550, 278] width 1100 height 556
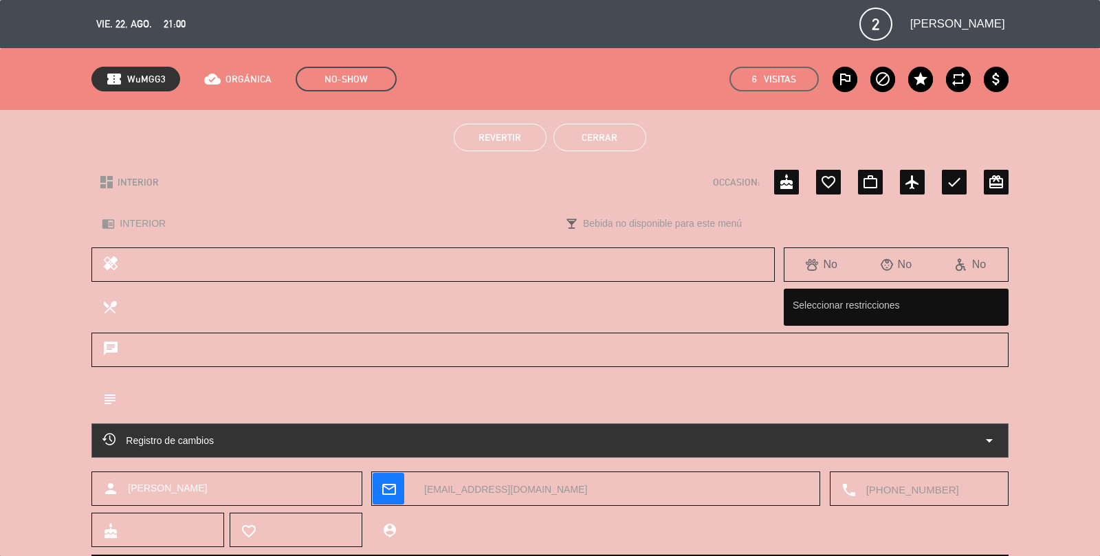
click at [621, 124] on button "Cerrar" at bounding box center [600, 138] width 93 height 28
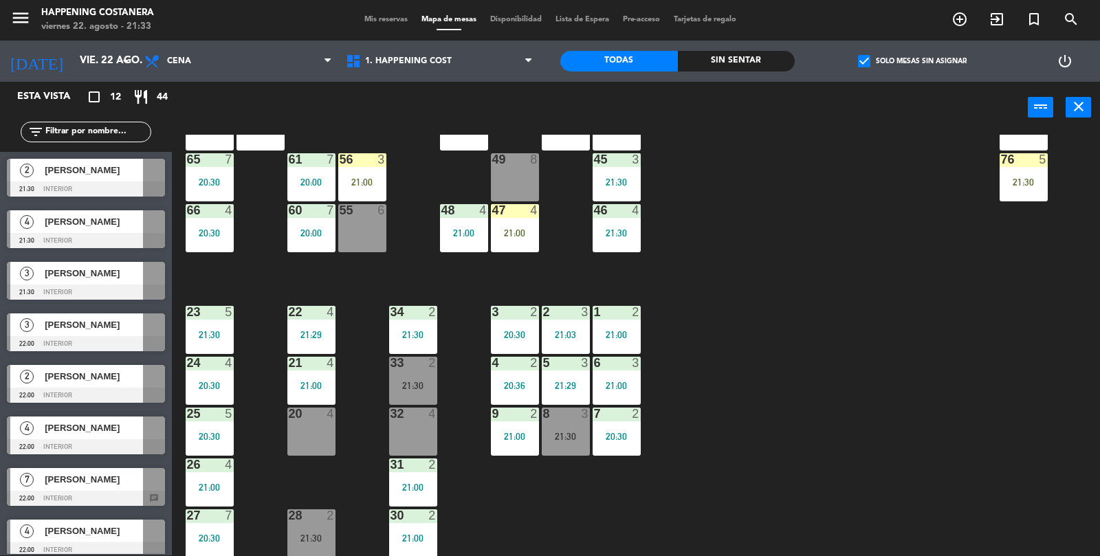
scroll to position [0, 0]
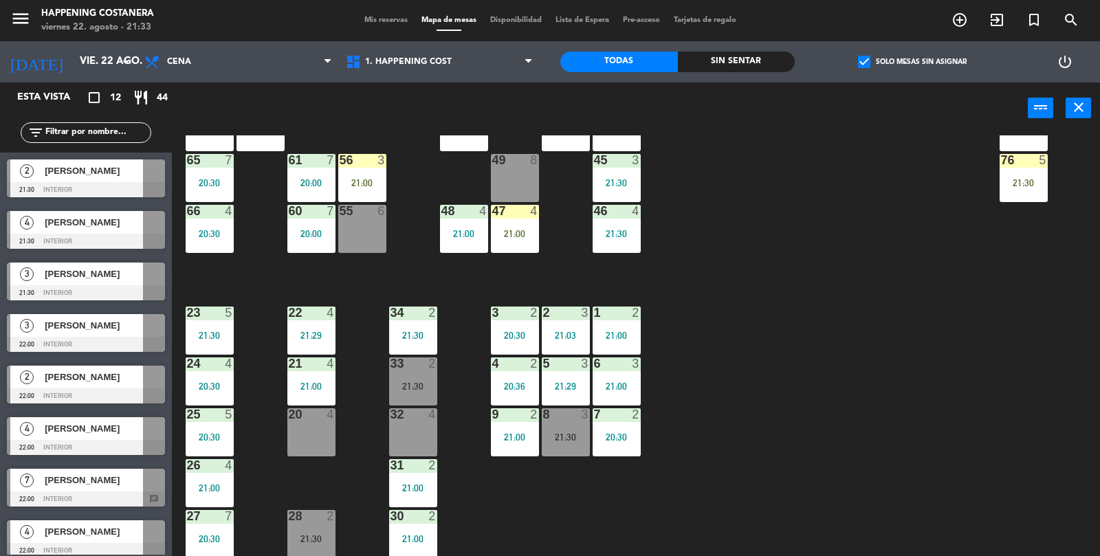
click at [104, 194] on div at bounding box center [86, 189] width 158 height 15
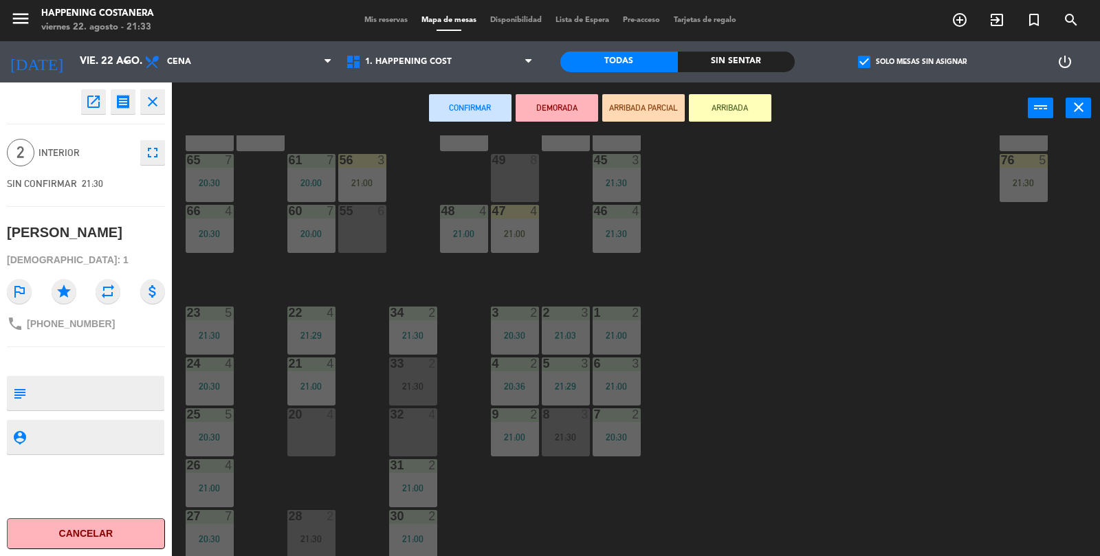
click at [391, 437] on div "32 4" at bounding box center [413, 432] width 48 height 48
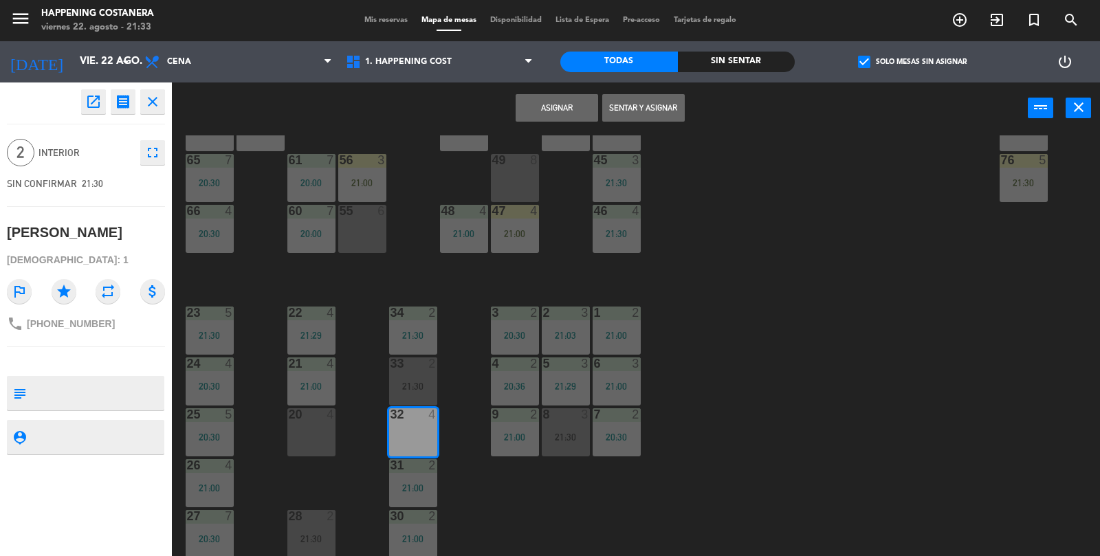
click at [553, 119] on button "Asignar" at bounding box center [557, 108] width 83 height 28
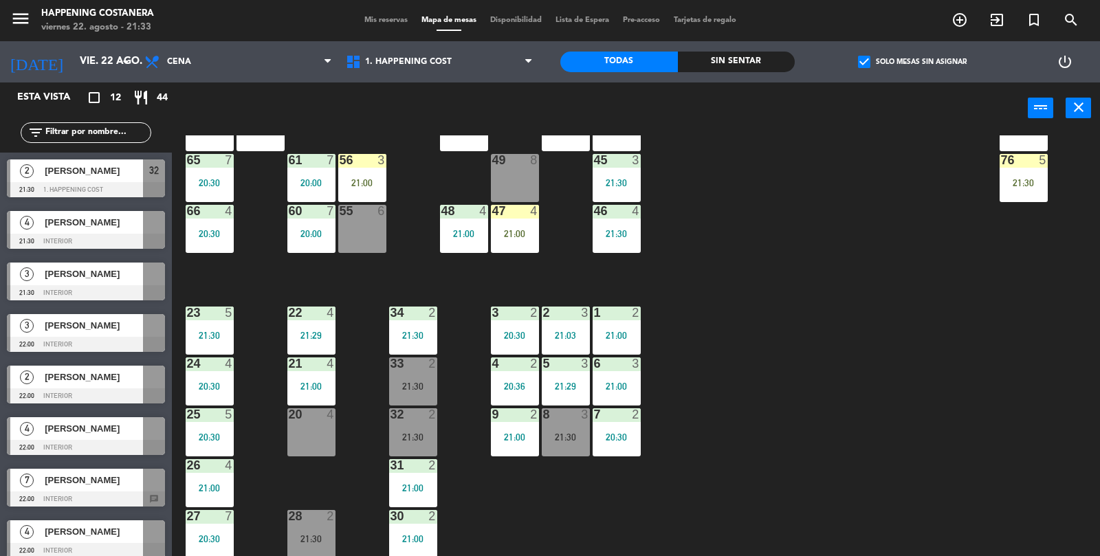
click at [100, 233] on div "[PERSON_NAME]" at bounding box center [93, 222] width 100 height 23
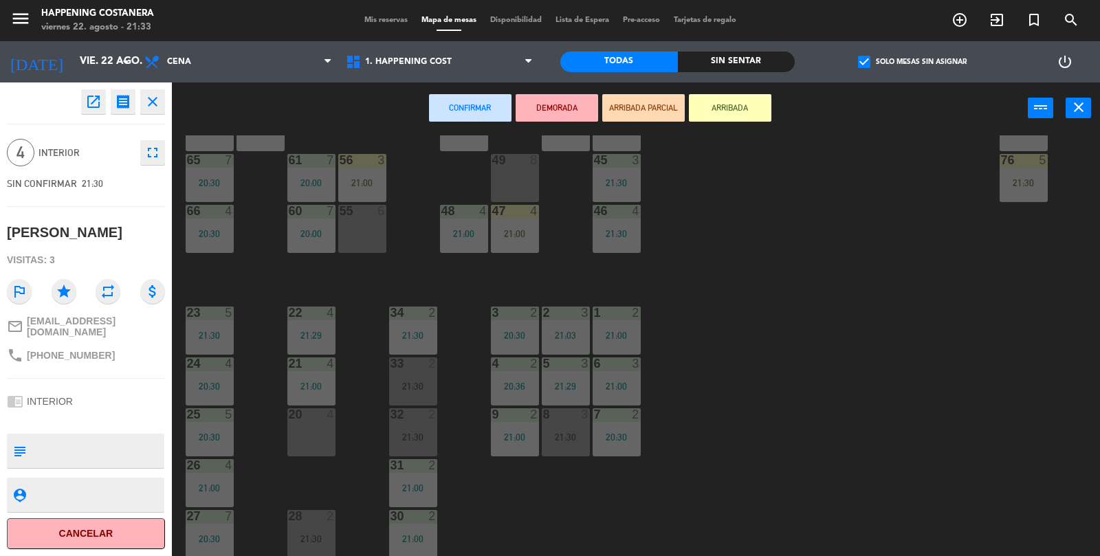
click at [305, 427] on div "20 4" at bounding box center [311, 432] width 48 height 48
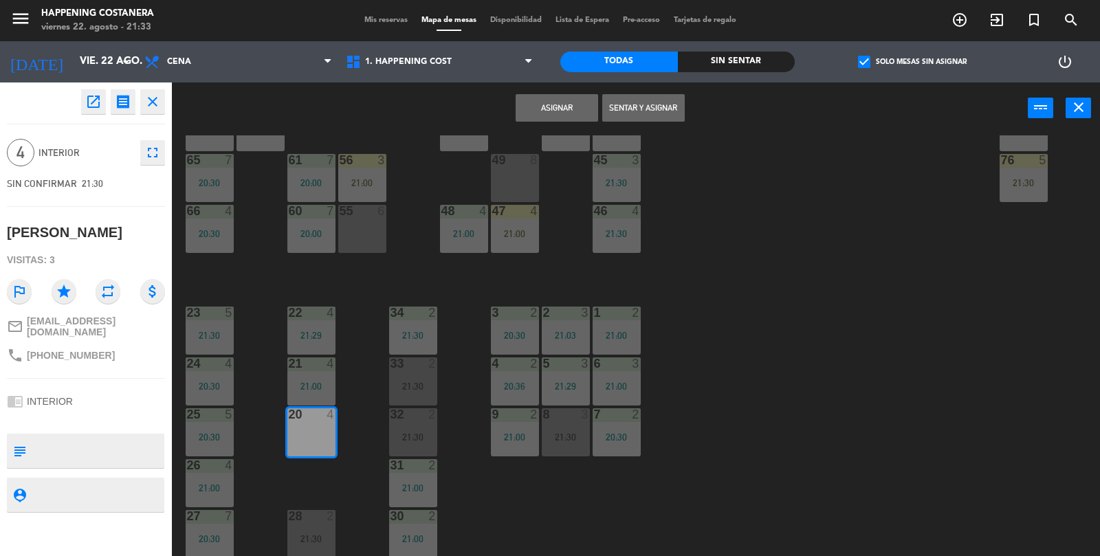
click at [562, 135] on div "21:30" at bounding box center [566, 132] width 48 height 10
click at [538, 97] on button "Asignar" at bounding box center [557, 108] width 83 height 28
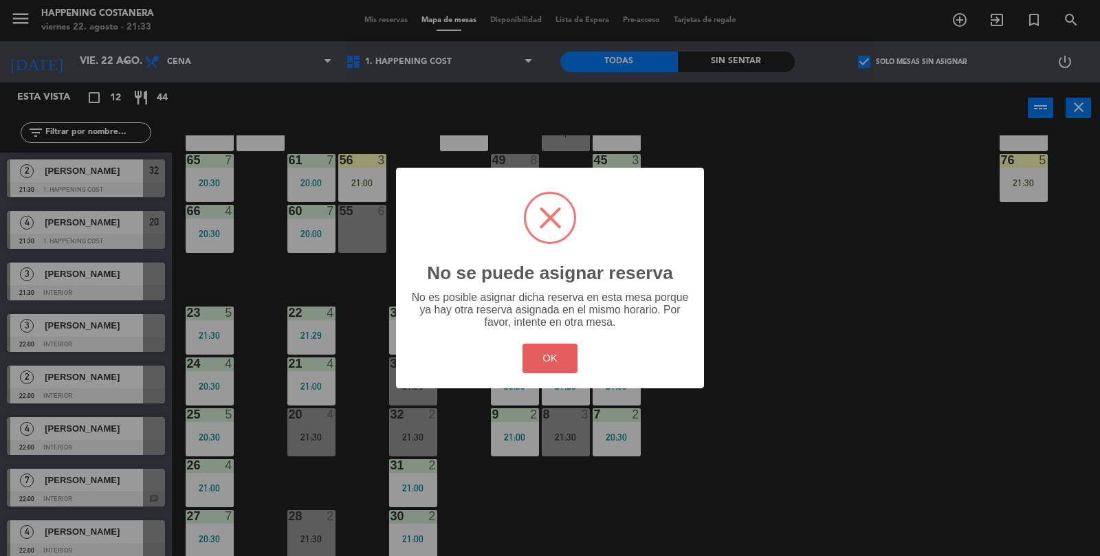
click at [554, 373] on button "OK" at bounding box center [551, 359] width 56 height 30
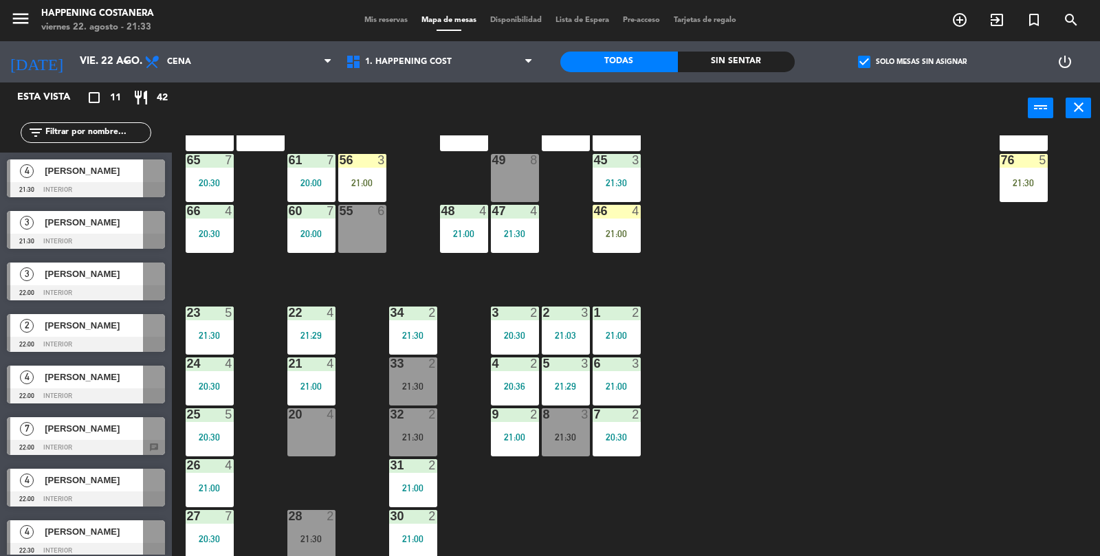
click at [859, 65] on span "check_box" at bounding box center [864, 62] width 12 height 12
click at [913, 62] on input "check_box Solo mesas sin asignar" at bounding box center [913, 62] width 0 height 0
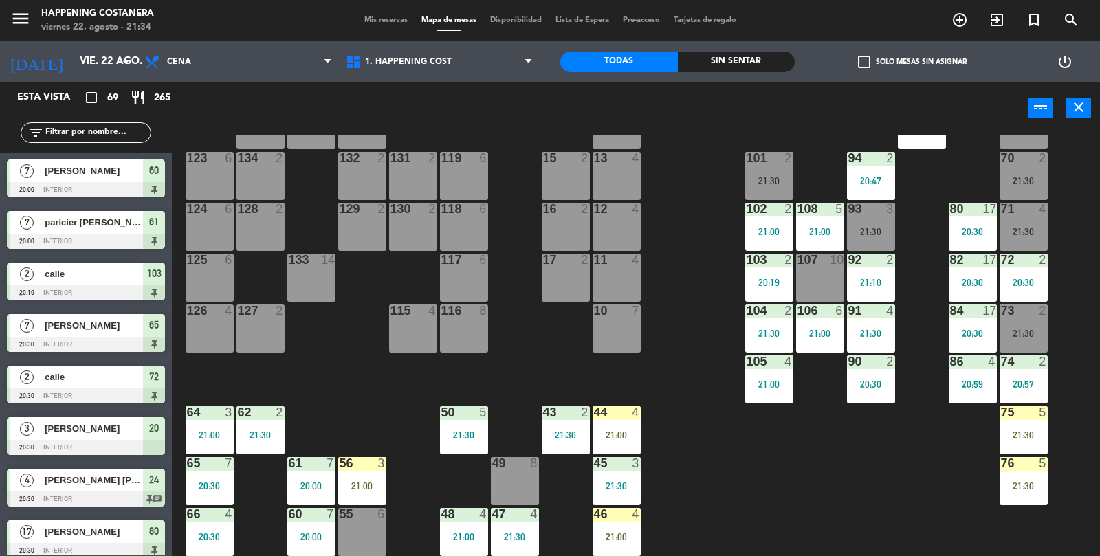
scroll to position [362, 0]
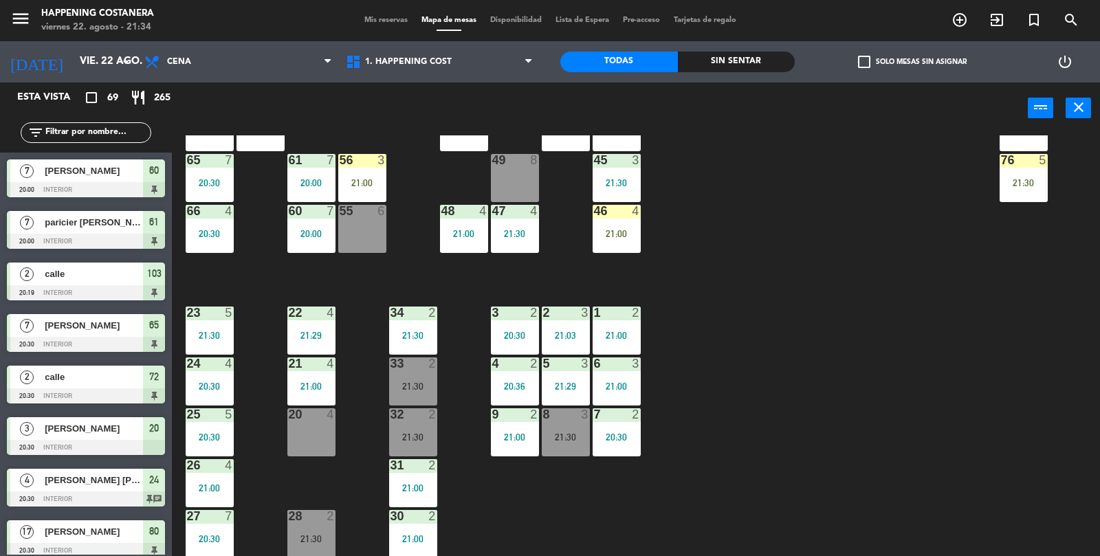
click at [881, 58] on label "check_box_outline_blank Solo mesas sin asignar" at bounding box center [912, 62] width 109 height 12
click at [913, 62] on input "check_box_outline_blank Solo mesas sin asignar" at bounding box center [913, 62] width 0 height 0
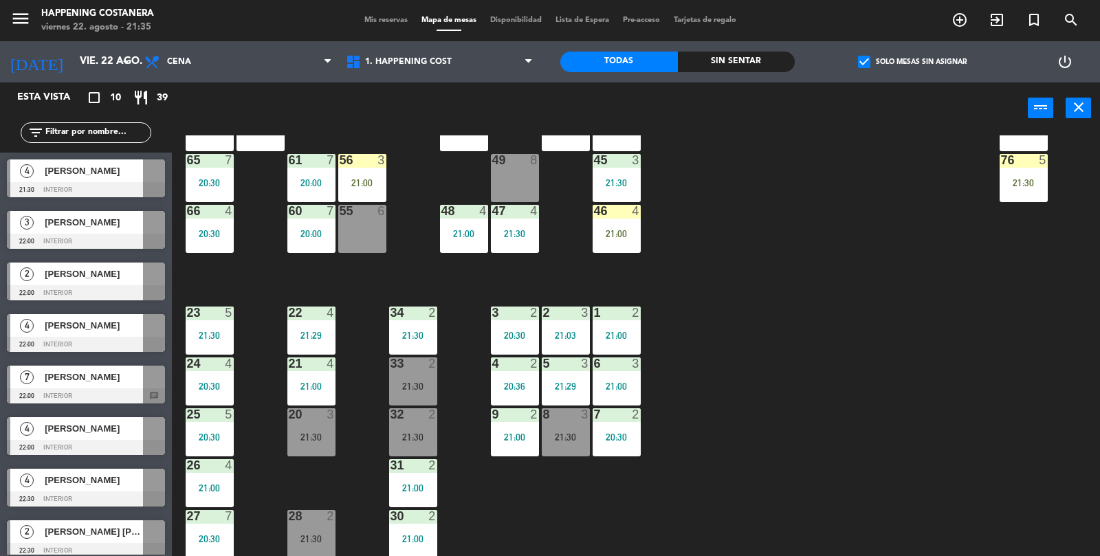
click at [402, 178] on div "69 2 122 6 121 6 120 6 14 4 CAVA 20 20:30 101 4 21:30 94 2 20:47 70 2 21:30 123…" at bounding box center [641, 346] width 917 height 422
click at [363, 168] on div "56 3 21:00" at bounding box center [362, 178] width 48 height 48
click at [838, 210] on div "69 2 122 6 121 6 120 6 14 4 CAVA 20 20:30 101 4 21:30 94 2 20:47 70 2 21:30 123…" at bounding box center [641, 346] width 917 height 422
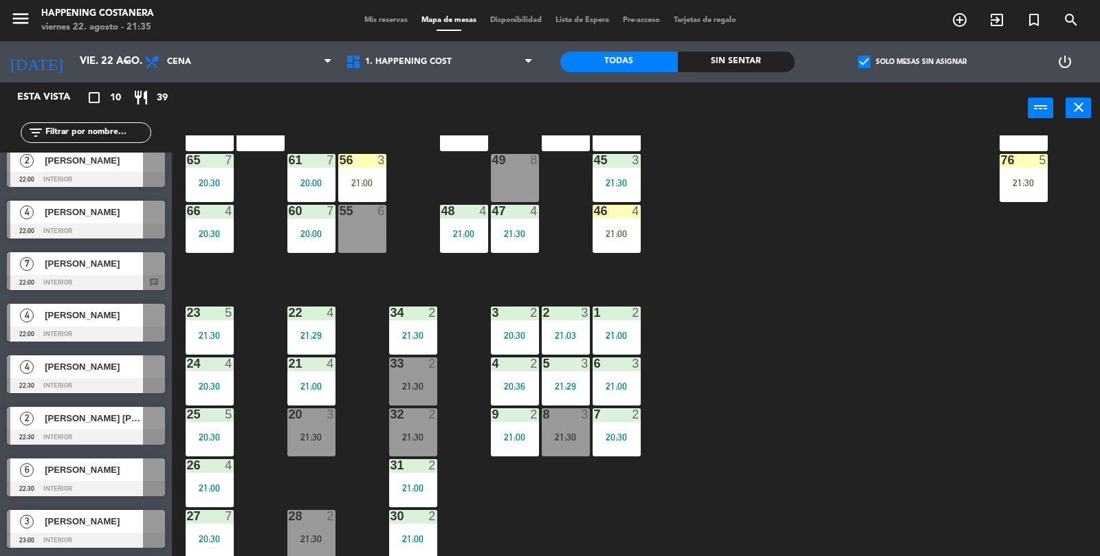
scroll to position [113, 0]
click at [873, 61] on label "check_box Solo mesas sin asignar" at bounding box center [912, 62] width 109 height 12
click at [913, 62] on input "check_box Solo mesas sin asignar" at bounding box center [913, 62] width 0 height 0
click at [301, 444] on div "20 3 21:30" at bounding box center [311, 432] width 48 height 48
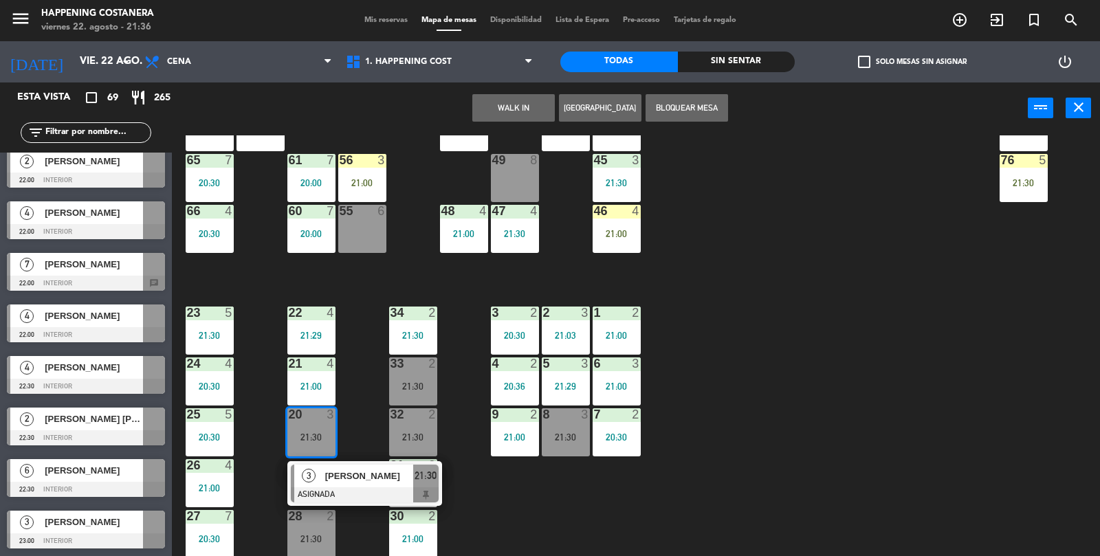
click at [692, 289] on div "69 2 122 6 121 6 120 6 14 4 CAVA 20 20:30 101 4 21:30 94 2 20:47 70 2 21:30 123…" at bounding box center [641, 346] width 917 height 422
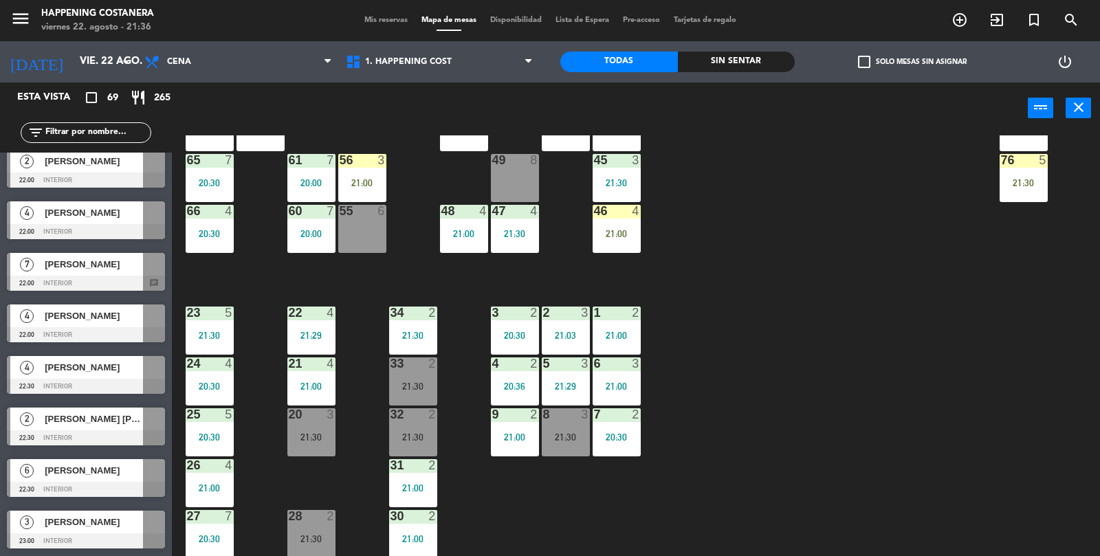
click at [419, 439] on div "21:30" at bounding box center [413, 438] width 48 height 10
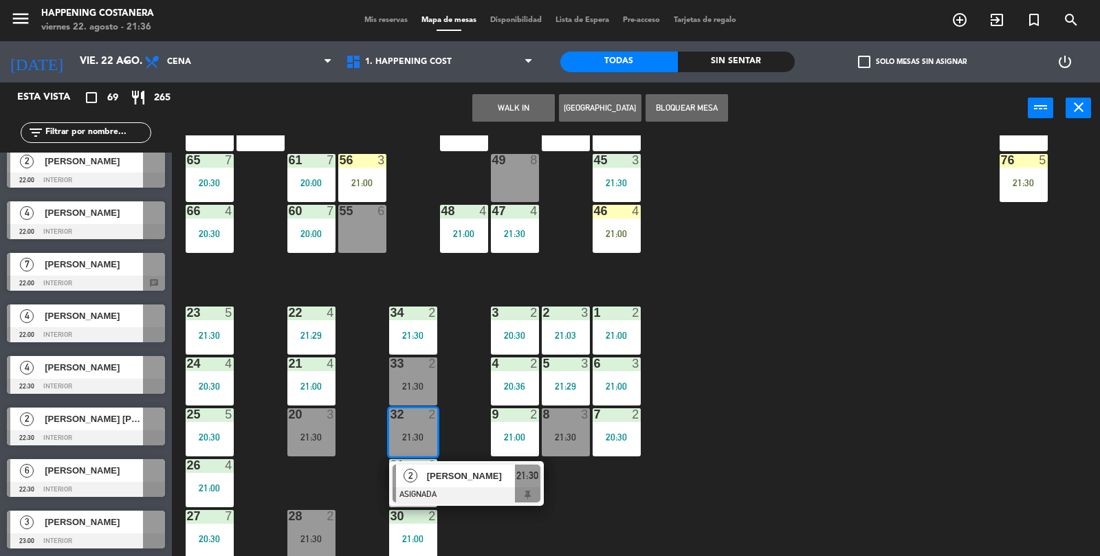
click at [934, 252] on div "69 2 122 6 121 6 120 6 14 4 CAVA 20 20:30 101 4 21:30 94 2 20:47 70 2 21:30 123…" at bounding box center [641, 346] width 917 height 422
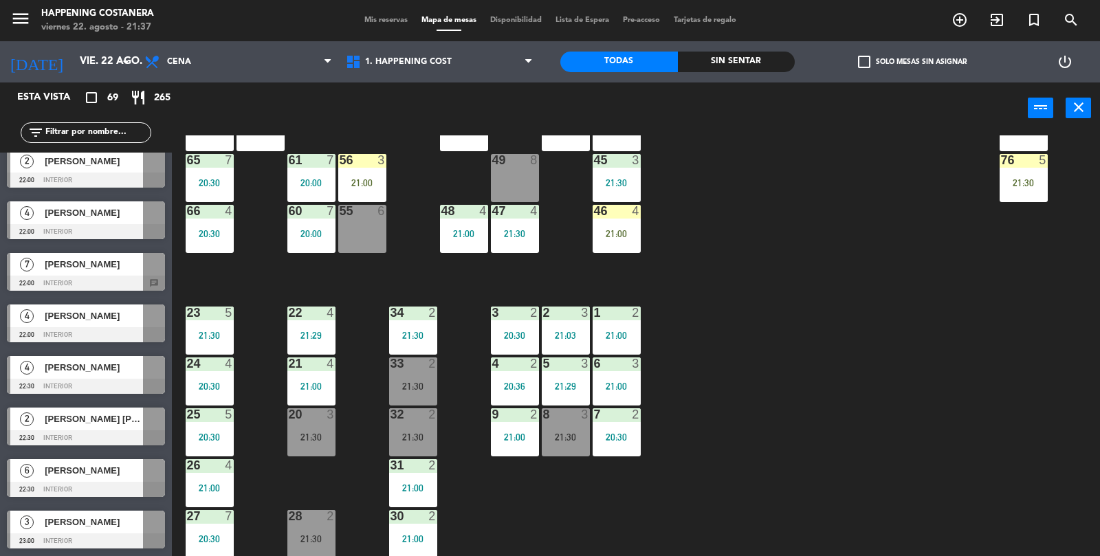
click at [419, 369] on div at bounding box center [413, 364] width 23 height 12
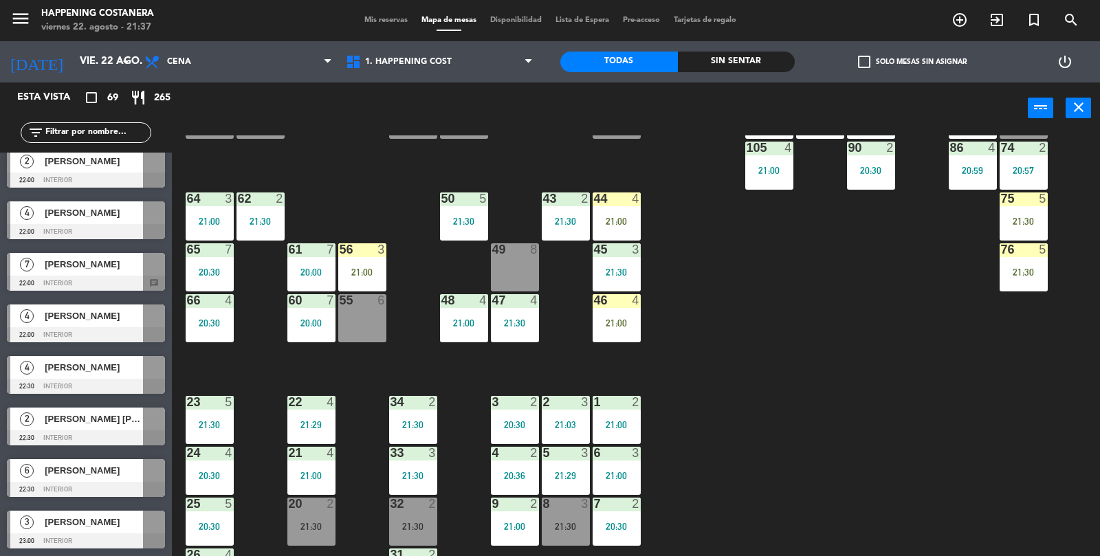
scroll to position [273, 0]
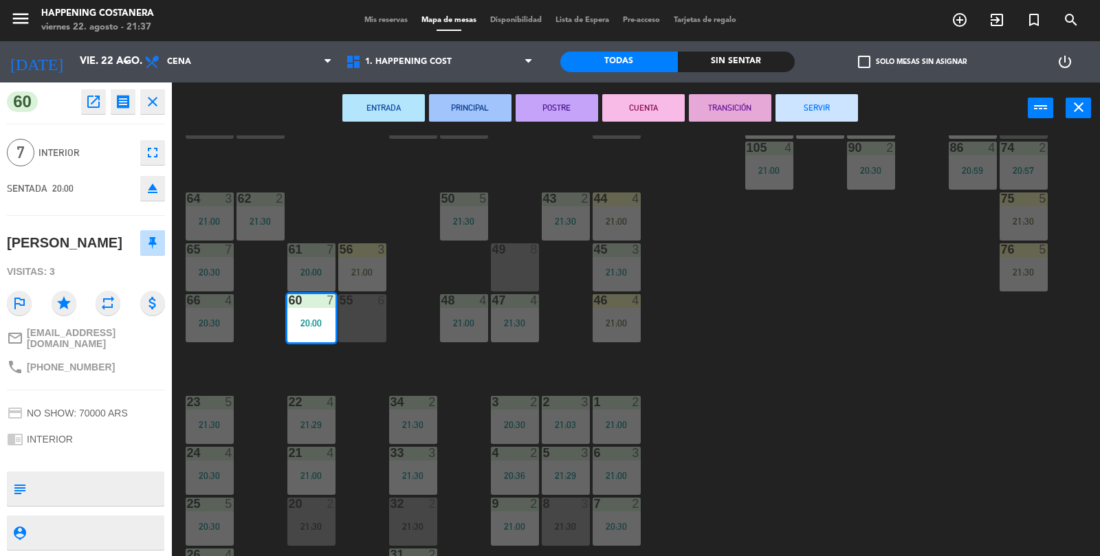
click at [835, 102] on button "SERVIR" at bounding box center [817, 108] width 83 height 28
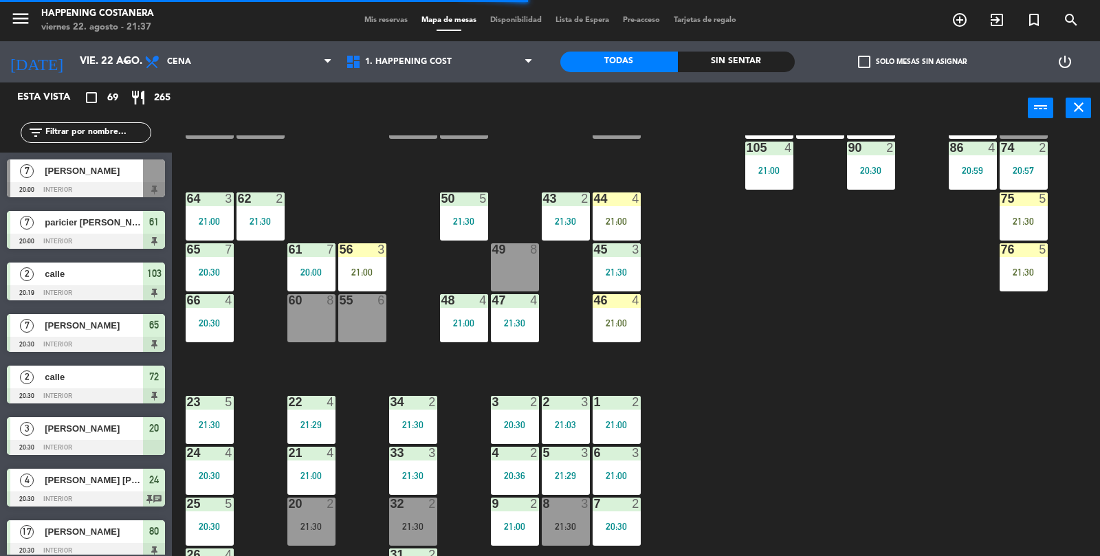
click at [875, 58] on label "check_box_outline_blank Solo mesas sin asignar" at bounding box center [912, 62] width 109 height 12
click at [913, 62] on input "check_box_outline_blank Solo mesas sin asignar" at bounding box center [913, 62] width 0 height 0
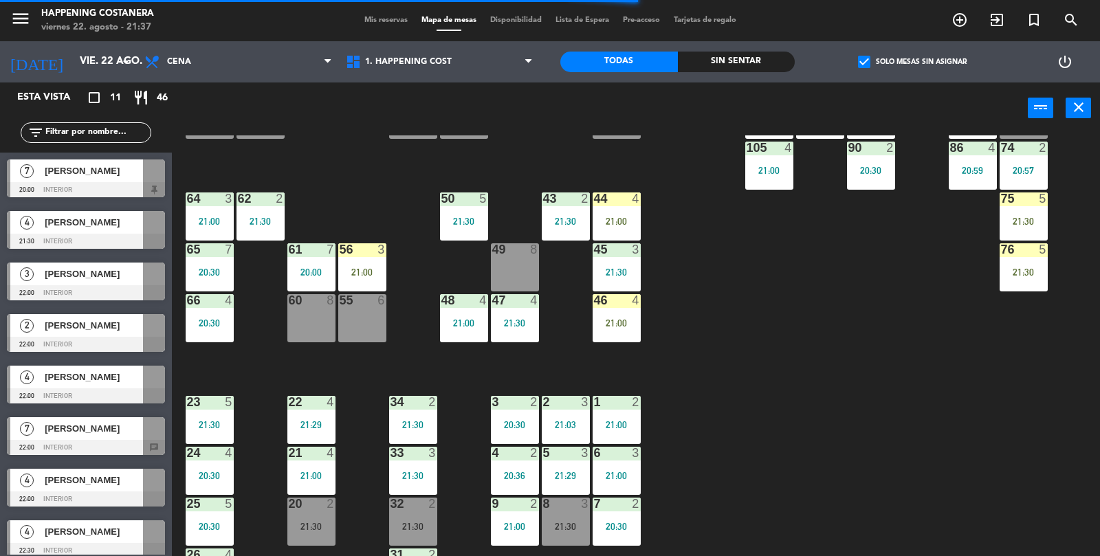
click at [78, 450] on div at bounding box center [86, 447] width 158 height 15
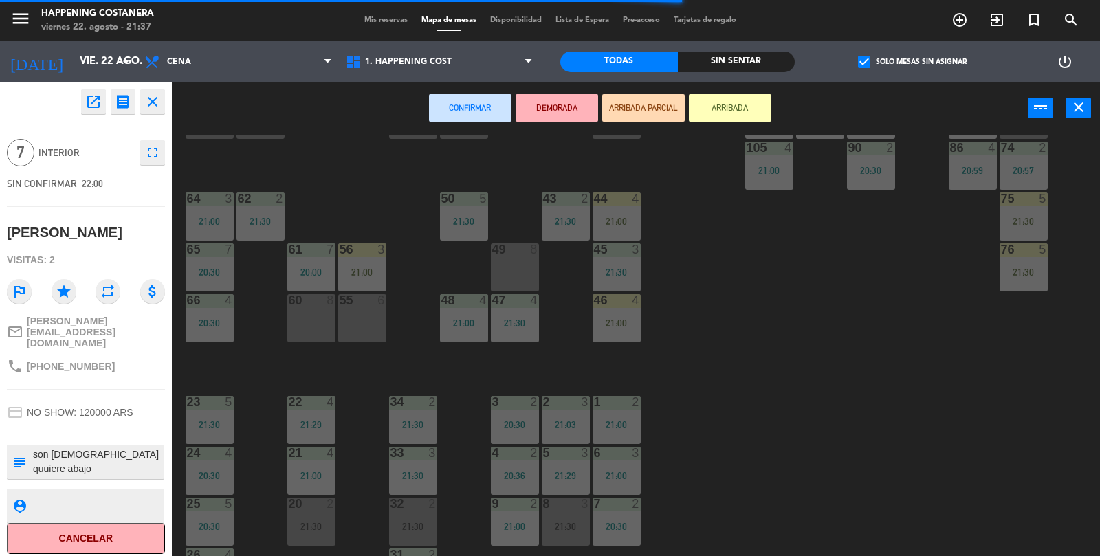
click at [299, 314] on div "60 8" at bounding box center [311, 318] width 48 height 48
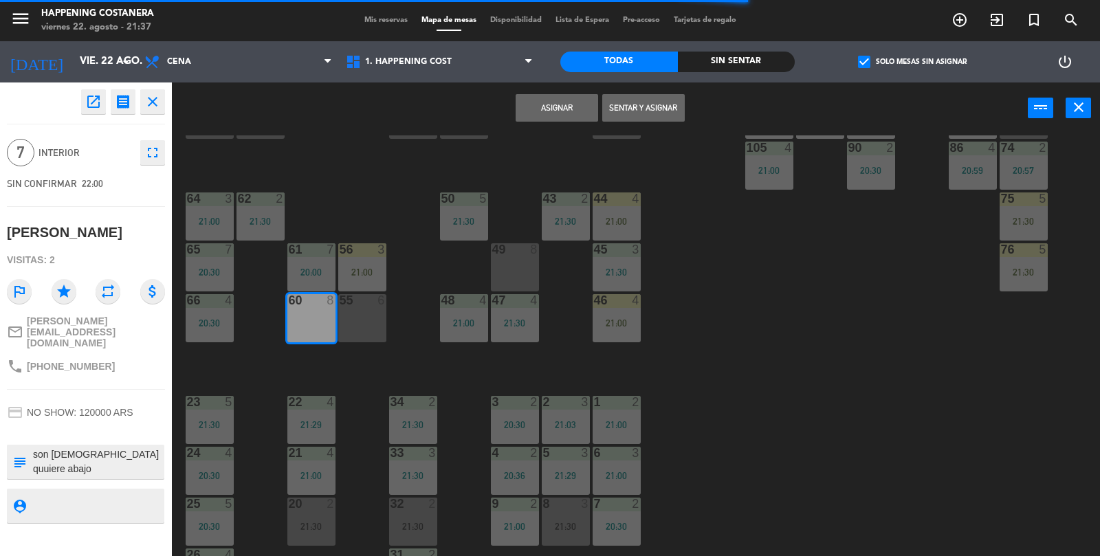
click at [570, 113] on button "Asignar" at bounding box center [557, 108] width 83 height 28
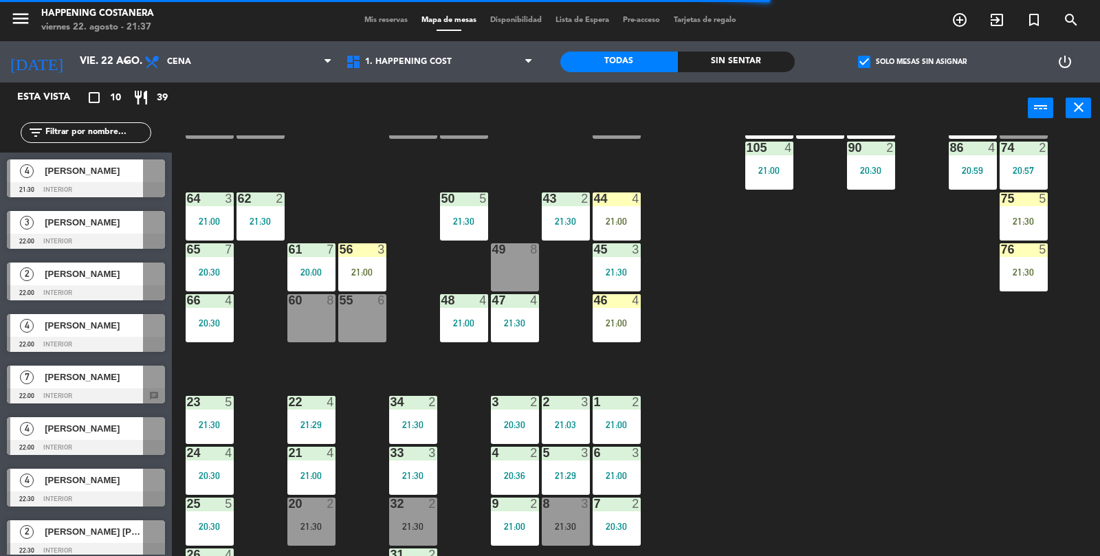
click at [303, 327] on div "60 8" at bounding box center [311, 318] width 48 height 48
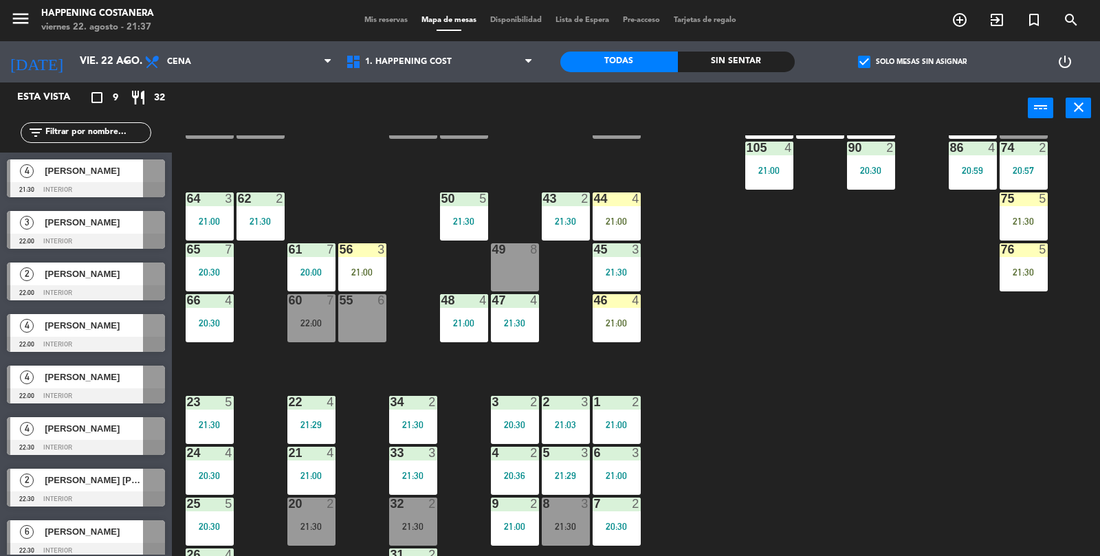
click at [300, 305] on div at bounding box center [311, 300] width 23 height 12
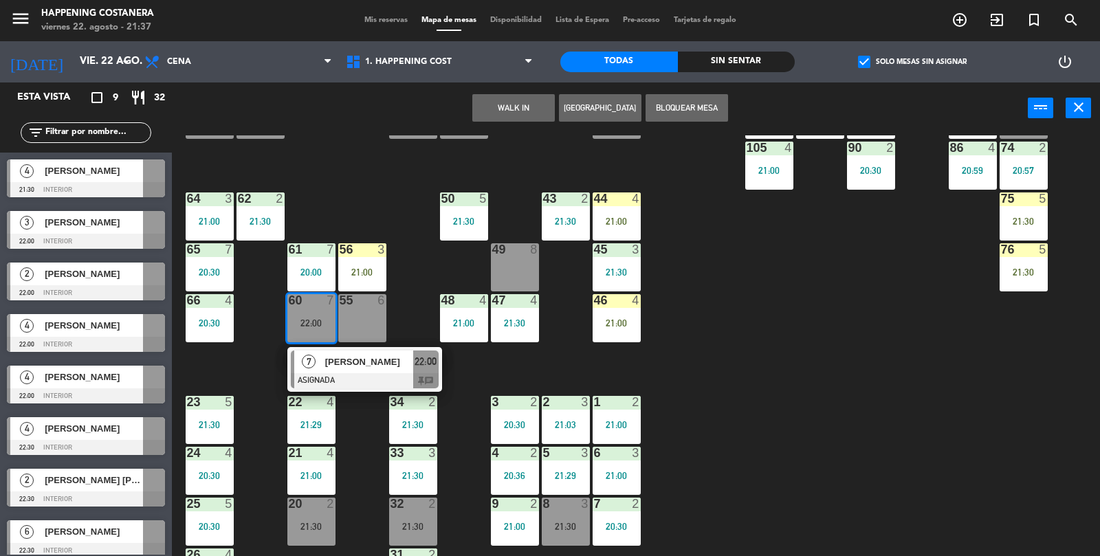
click at [333, 381] on div at bounding box center [365, 380] width 148 height 15
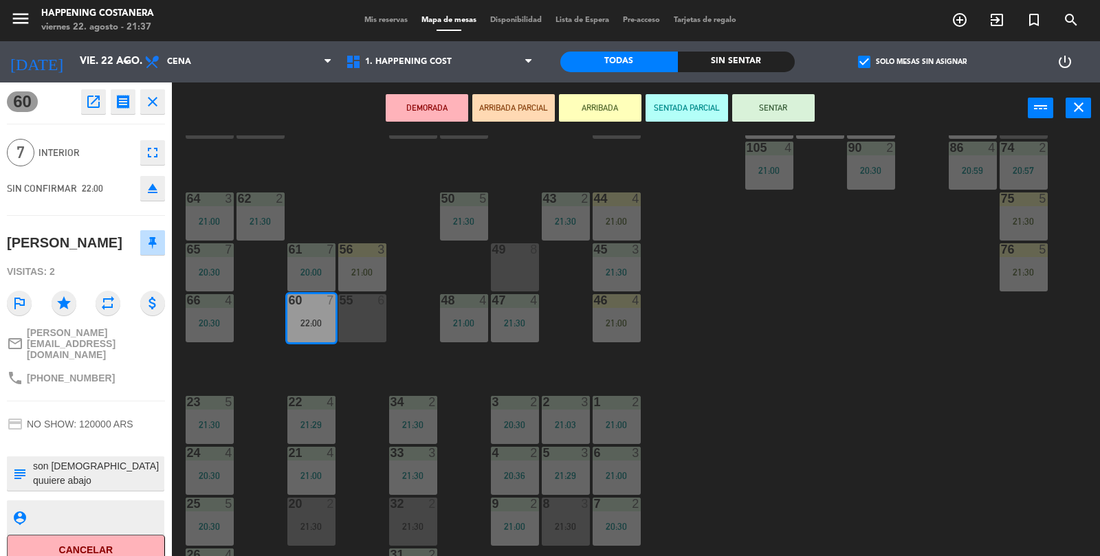
click at [617, 110] on button "ARRIBADA" at bounding box center [600, 108] width 83 height 28
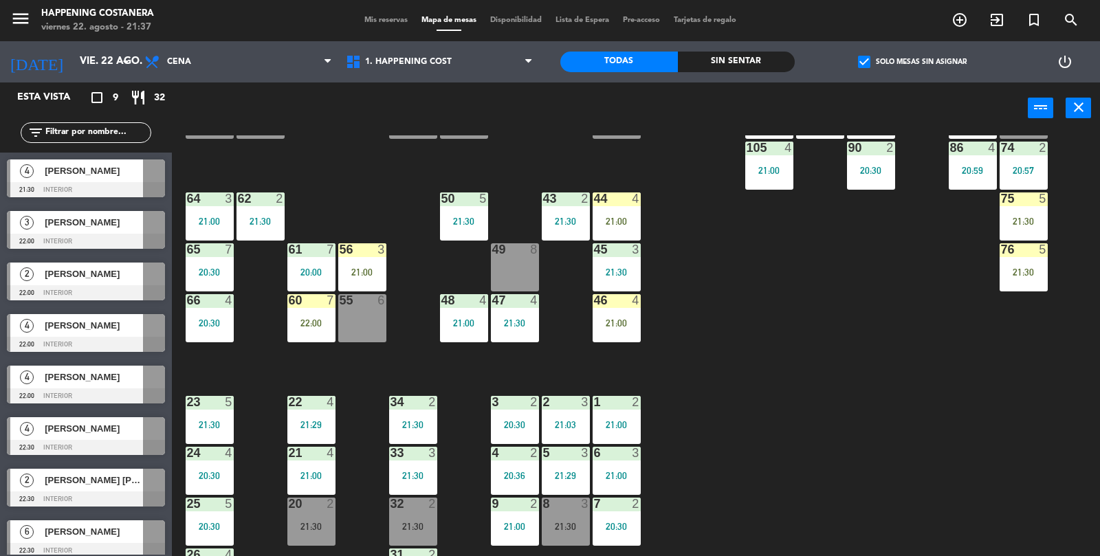
click at [107, 135] on input "text" at bounding box center [97, 132] width 107 height 15
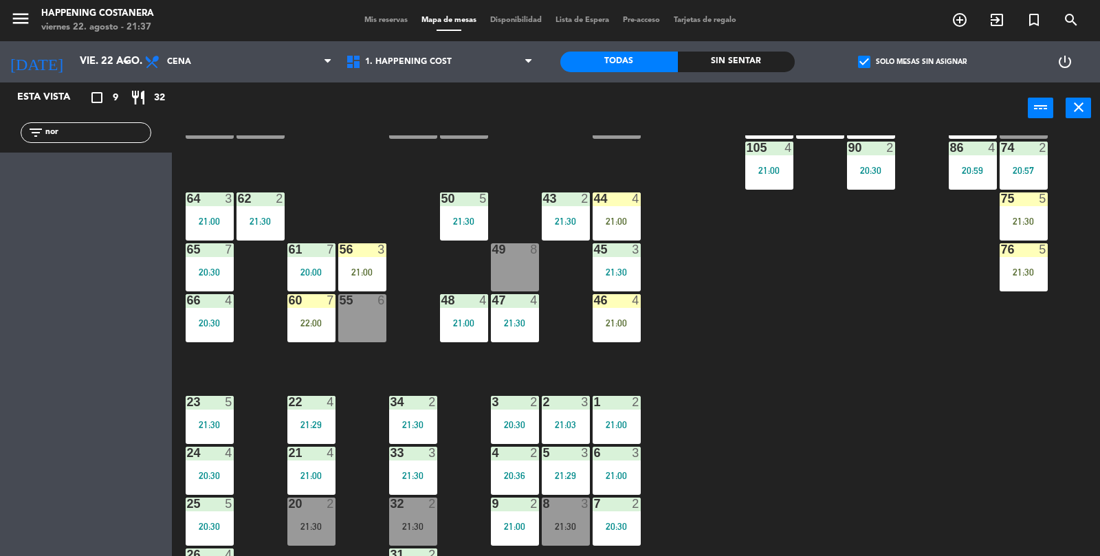
click at [877, 90] on div "power_input close" at bounding box center [600, 109] width 856 height 52
click at [842, 65] on div "check_box Solo mesas sin asignar" at bounding box center [912, 61] width 235 height 41
click at [867, 56] on span "check_box" at bounding box center [864, 62] width 12 height 12
click at [913, 62] on input "check_box Solo mesas sin asignar" at bounding box center [913, 62] width 0 height 0
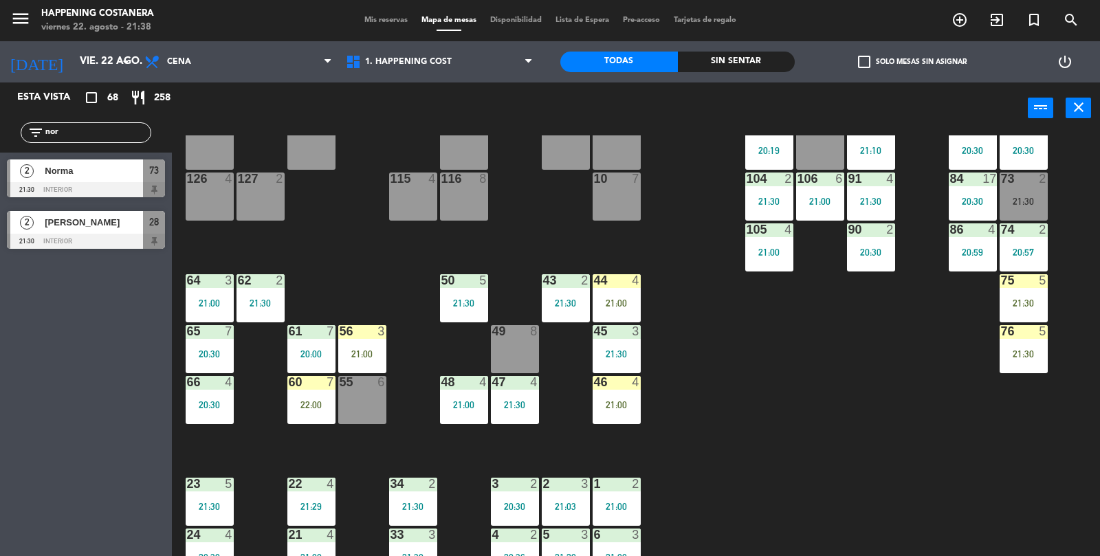
scroll to position [362, 0]
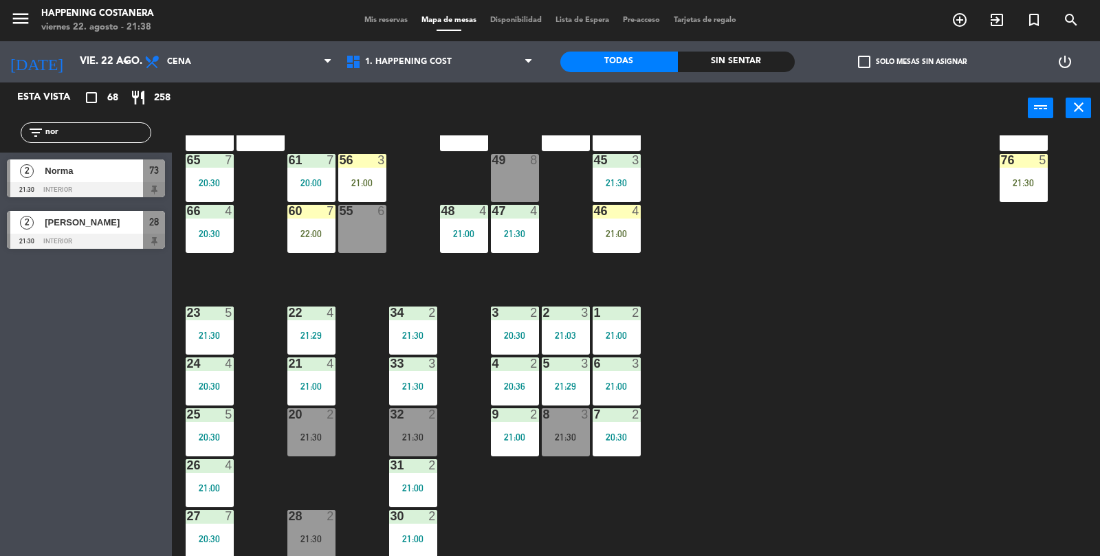
click at [776, 397] on div "69 2 122 6 121 6 120 6 14 4 CAVA 20 20:30 101 4 21:30 94 2 20:47 70 2 21:30 123…" at bounding box center [641, 346] width 917 height 422
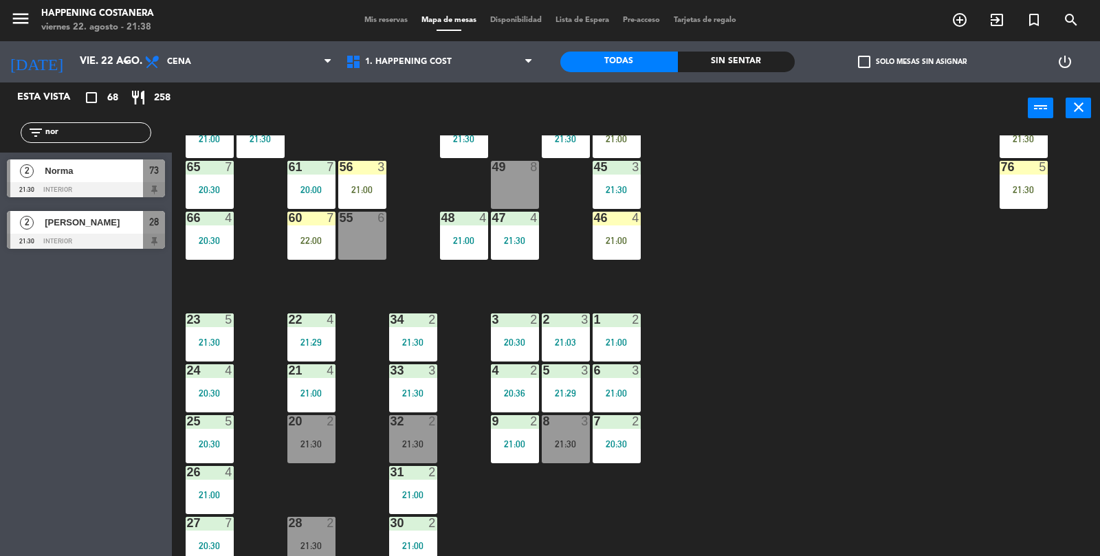
scroll to position [353, 0]
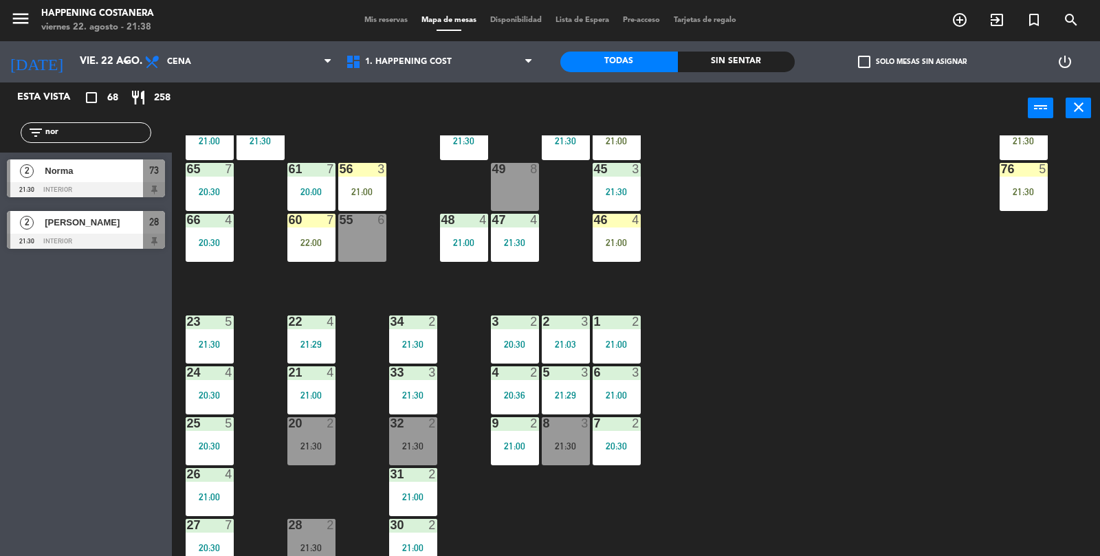
click at [961, 413] on div "69 2 122 6 121 6 120 6 14 4 CAVA 20 20:30 101 4 21:30 94 2 20:47 70 2 21:30 123…" at bounding box center [641, 346] width 917 height 422
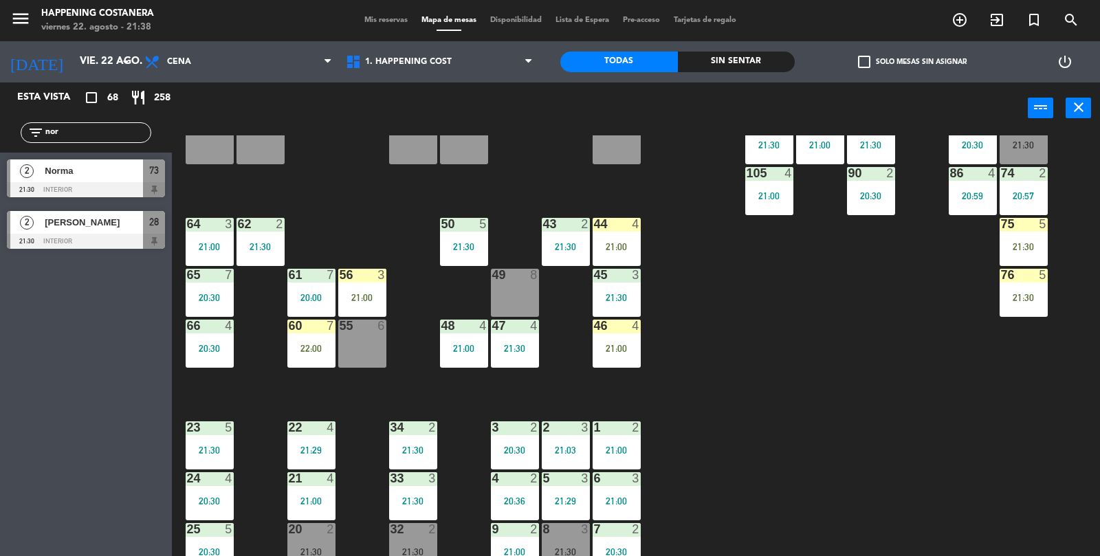
scroll to position [248, 0]
click at [635, 255] on div "44 4 21:00" at bounding box center [617, 241] width 48 height 48
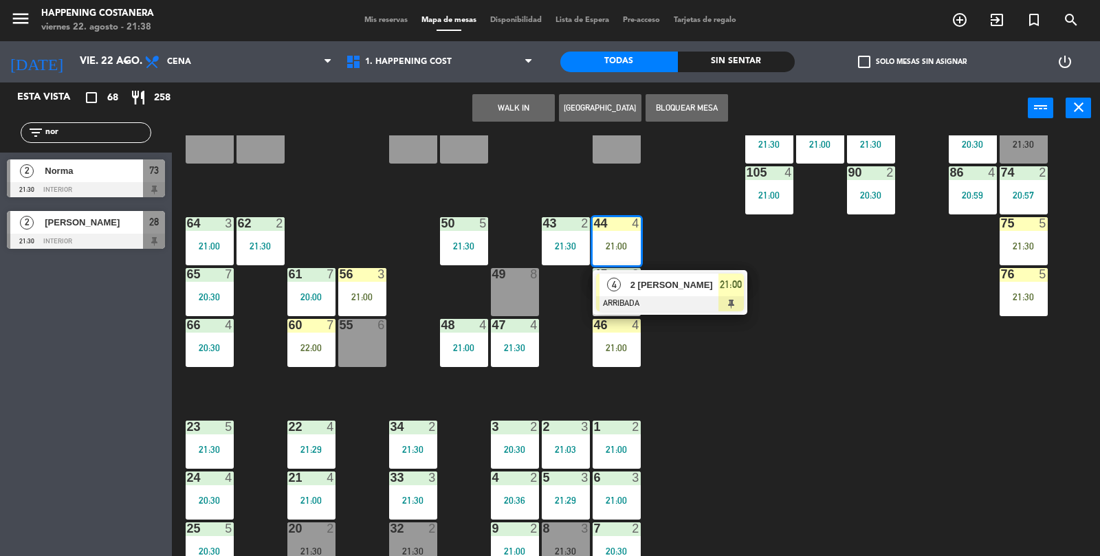
click at [836, 352] on div "69 2 122 6 121 6 120 6 14 4 CAVA 20 20:30 101 4 21:30 94 2 20:47 70 2 21:30 123…" at bounding box center [641, 346] width 917 height 422
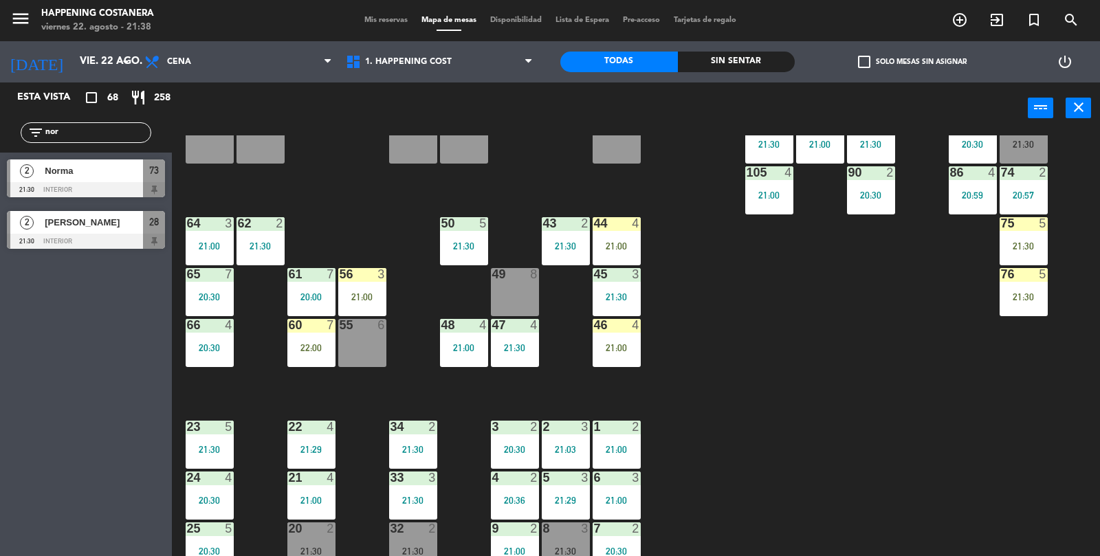
click at [122, 127] on input "nor" at bounding box center [97, 132] width 107 height 15
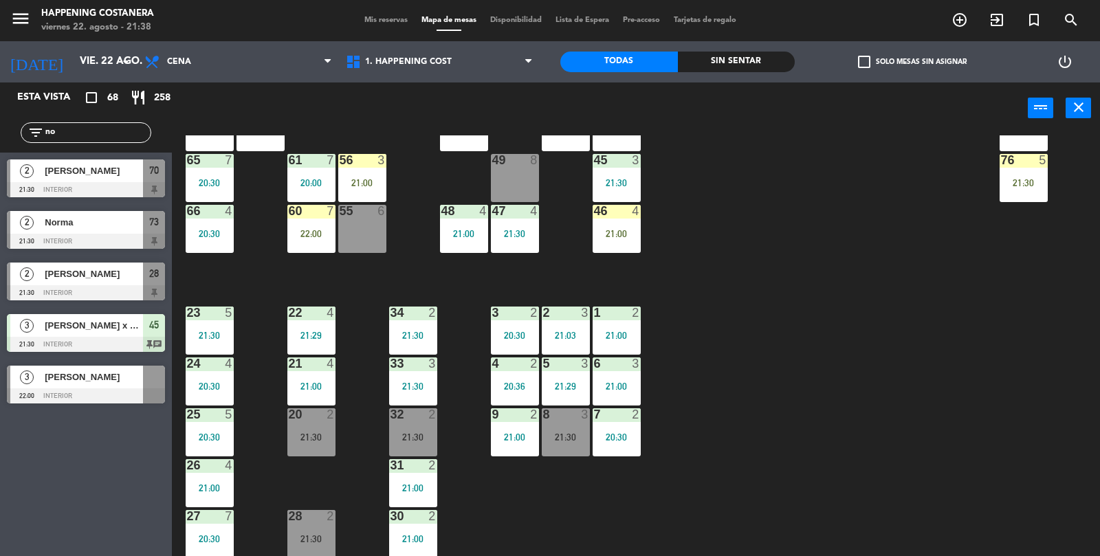
type input "n"
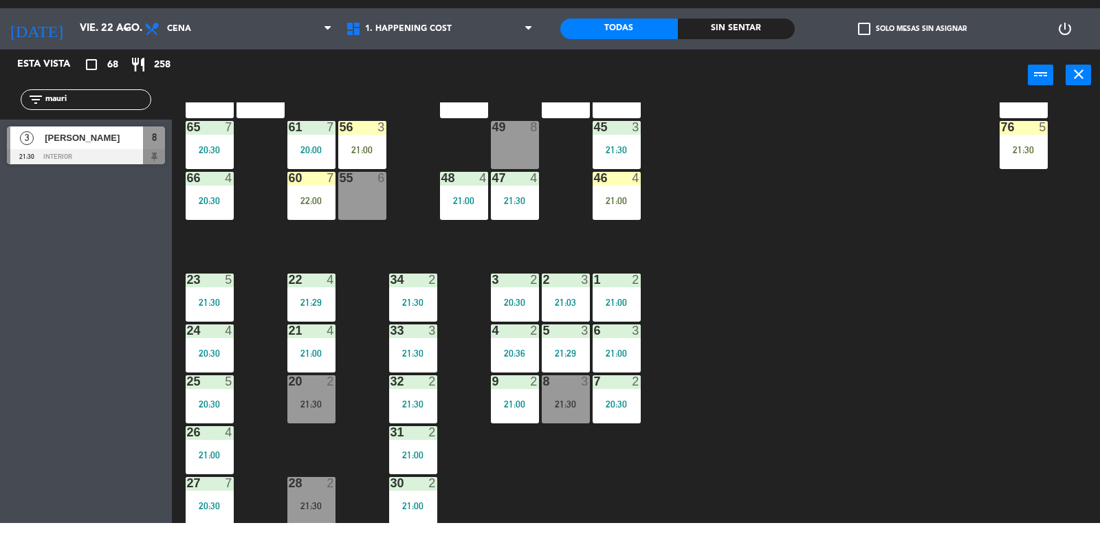
type input "mauri"
click at [327, 446] on div "20 2 21:30" at bounding box center [311, 432] width 48 height 48
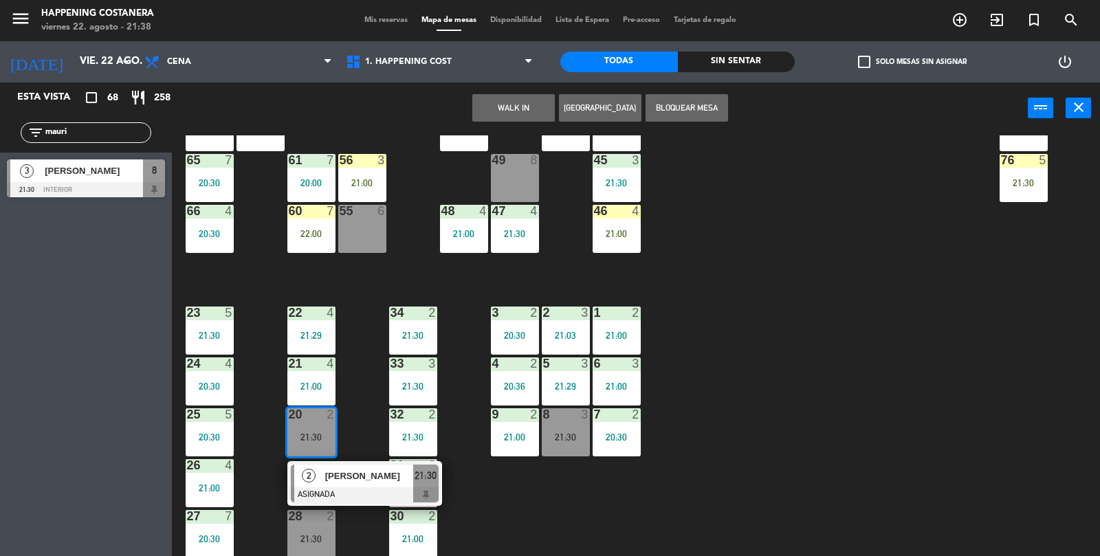
click at [900, 392] on div "69 2 122 6 121 6 120 6 14 4 CAVA 20 20:30 101 4 21:30 94 2 20:47 70 2 21:30 123…" at bounding box center [641, 346] width 917 height 422
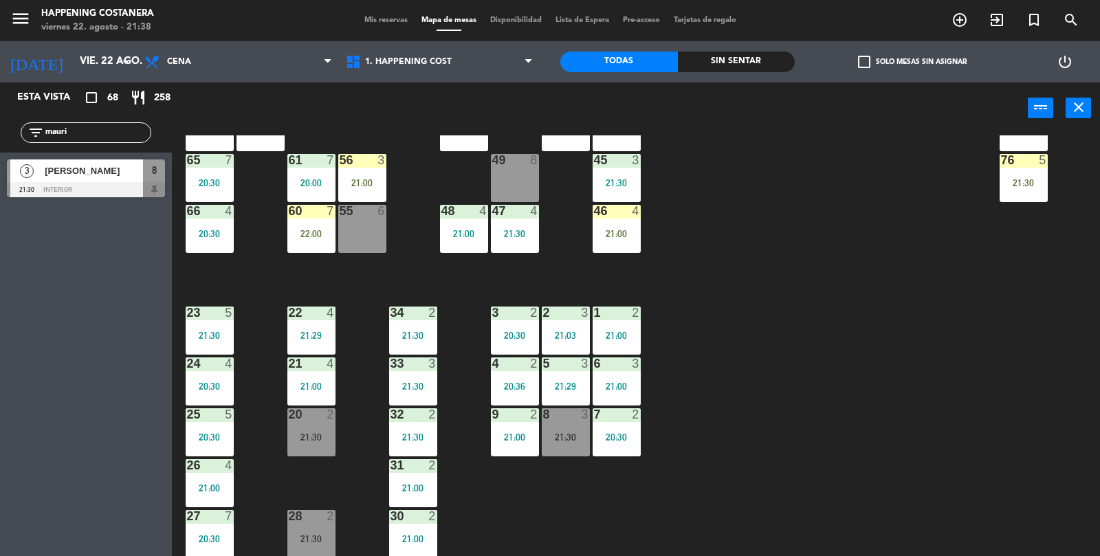
click at [289, 426] on div "20 2 21:30" at bounding box center [311, 432] width 48 height 48
click at [966, 338] on div "69 2 122 6 121 6 120 6 14 4 CAVA 20 20:30 101 4 21:30 94 2 20:47 70 2 21:30 123…" at bounding box center [641, 346] width 917 height 422
click at [848, 279] on div "69 2 122 6 121 6 120 6 14 4 CAVA 20 20:30 101 4 21:30 94 2 20:47 70 2 21:30 123…" at bounding box center [641, 346] width 917 height 422
click at [413, 430] on div "32 2 21:30" at bounding box center [413, 432] width 48 height 48
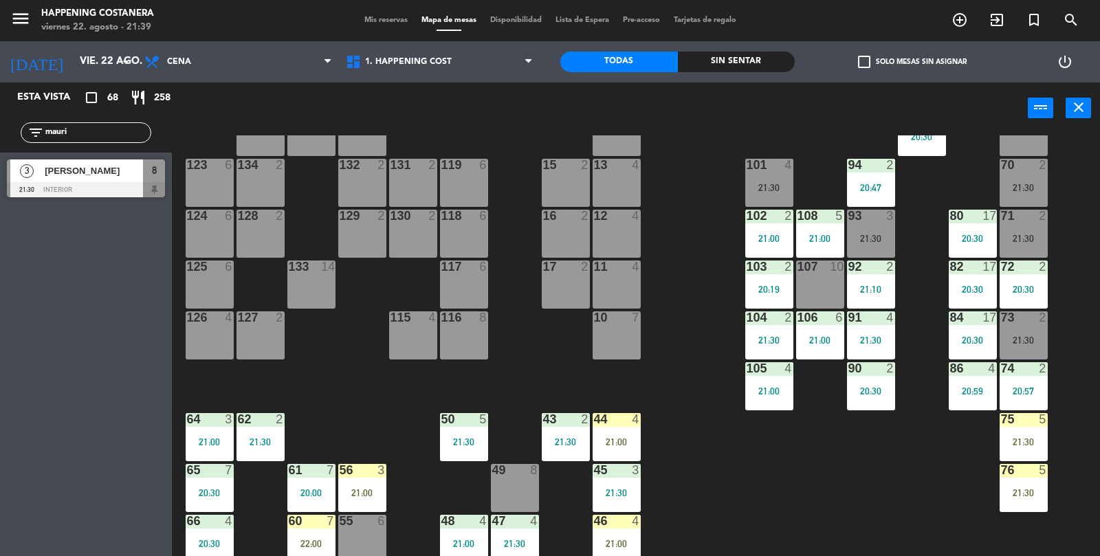
scroll to position [0, 0]
